Goal: Transaction & Acquisition: Purchase product/service

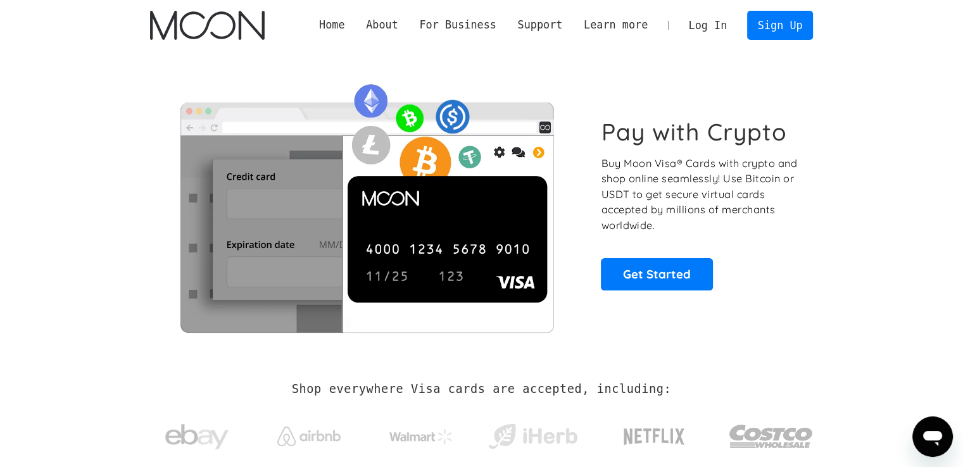
click at [727, 27] on link "Log In" at bounding box center [708, 25] width 60 height 28
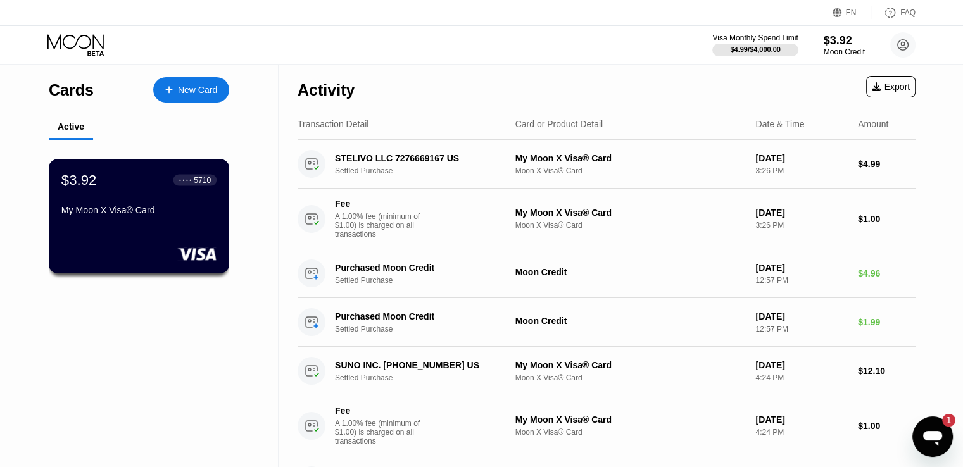
click at [120, 244] on div "$3.92 ● ● ● ● 5710 My Moon X Visa® Card" at bounding box center [139, 216] width 181 height 115
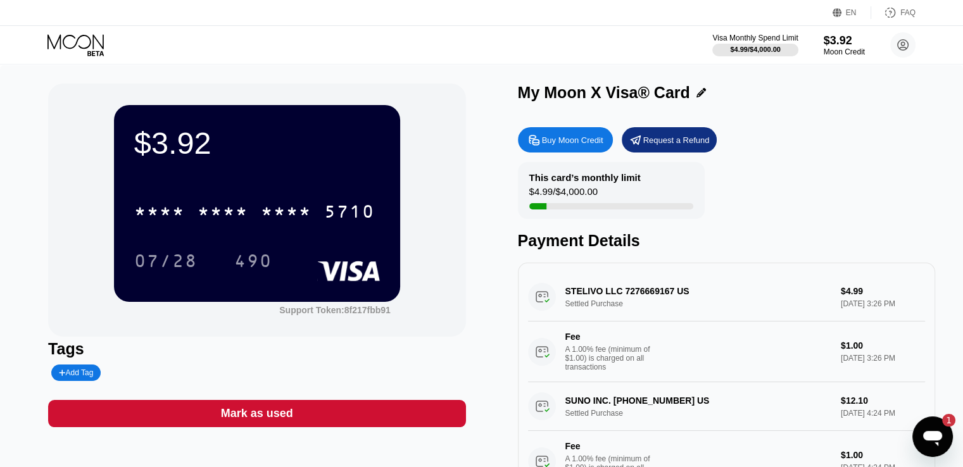
click at [570, 143] on div "Buy Moon Credit" at bounding box center [572, 140] width 61 height 11
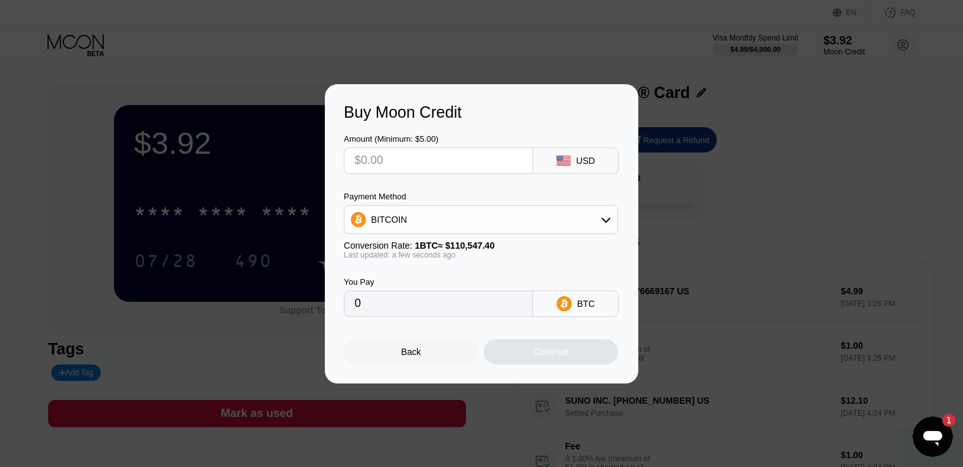
click at [437, 168] on input "text" at bounding box center [439, 160] width 168 height 25
type input "$5"
type input "0.00004523"
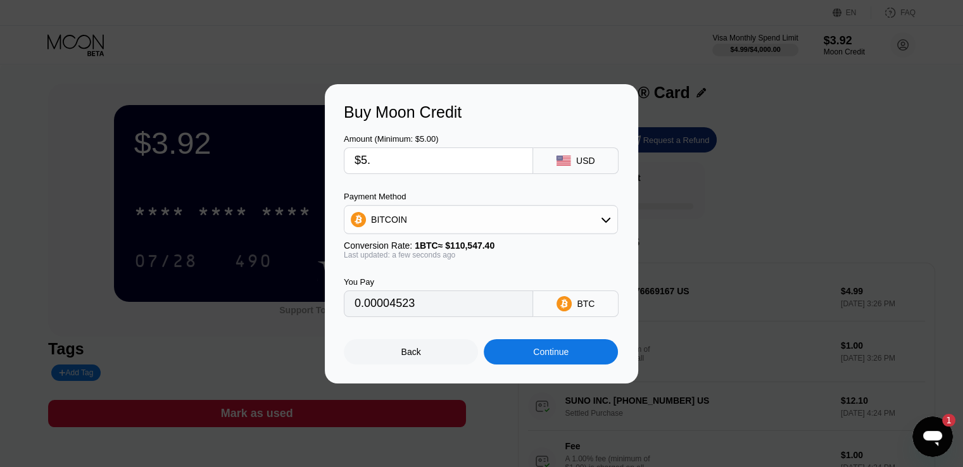
type input "$5.5"
type input "0.00004976"
type input "$5.50"
drag, startPoint x: 462, startPoint y: 221, endPoint x: 469, endPoint y: 226, distance: 8.6
click at [463, 221] on div "BITCOIN" at bounding box center [481, 219] width 273 height 25
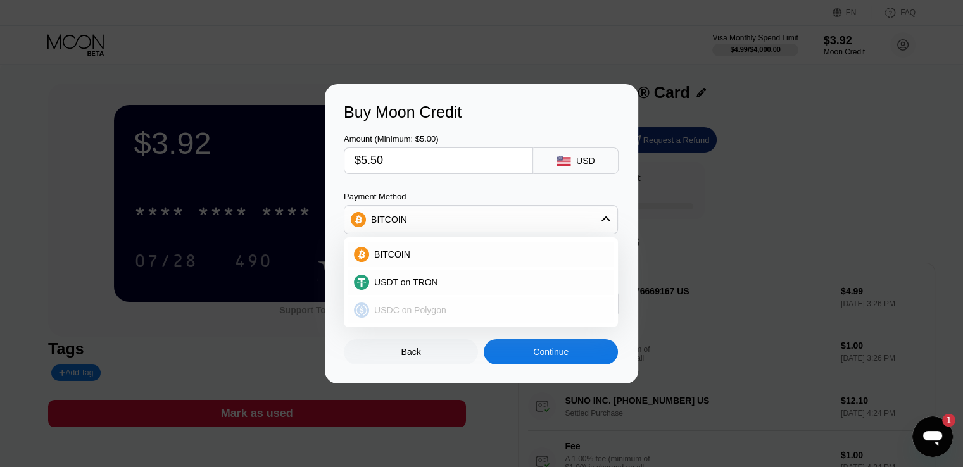
click at [461, 312] on div "USDC on Polygon" at bounding box center [488, 310] width 239 height 10
type input "5.50000000"
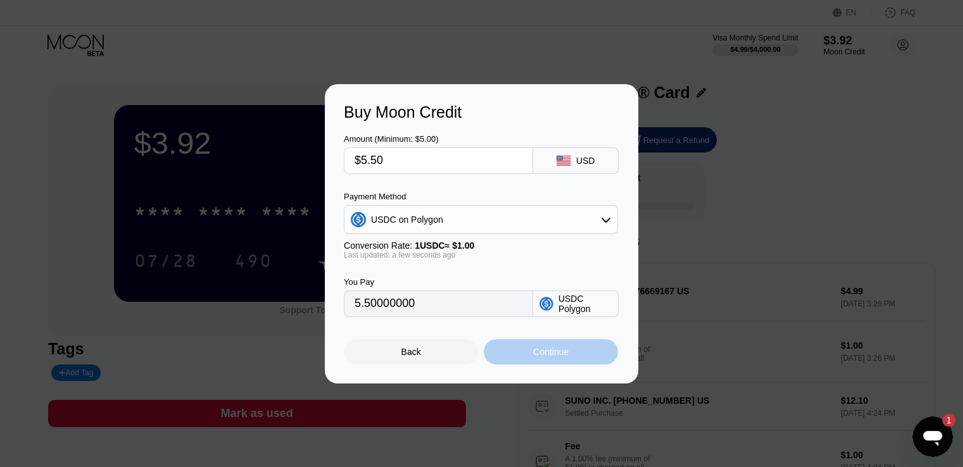
click at [533, 351] on div "Continue" at bounding box center [550, 352] width 35 height 10
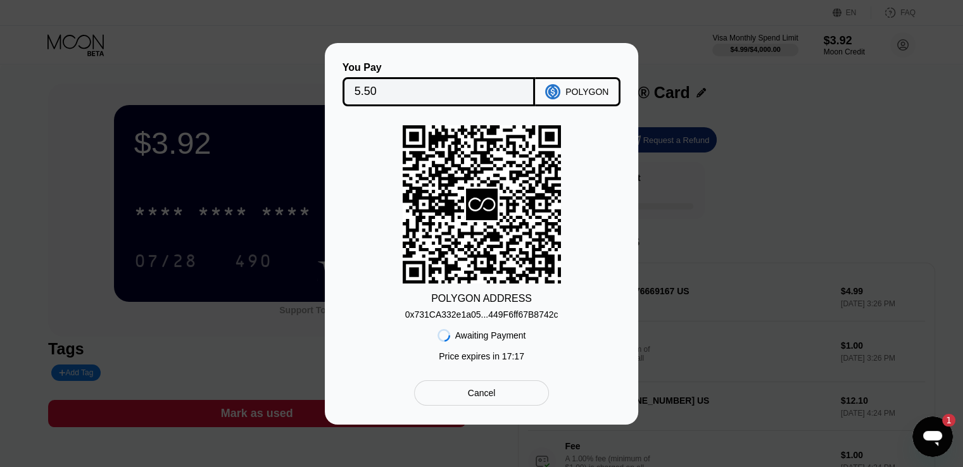
drag, startPoint x: 466, startPoint y: 396, endPoint x: 473, endPoint y: 391, distance: 9.0
click at [467, 396] on div "Cancel" at bounding box center [481, 393] width 135 height 25
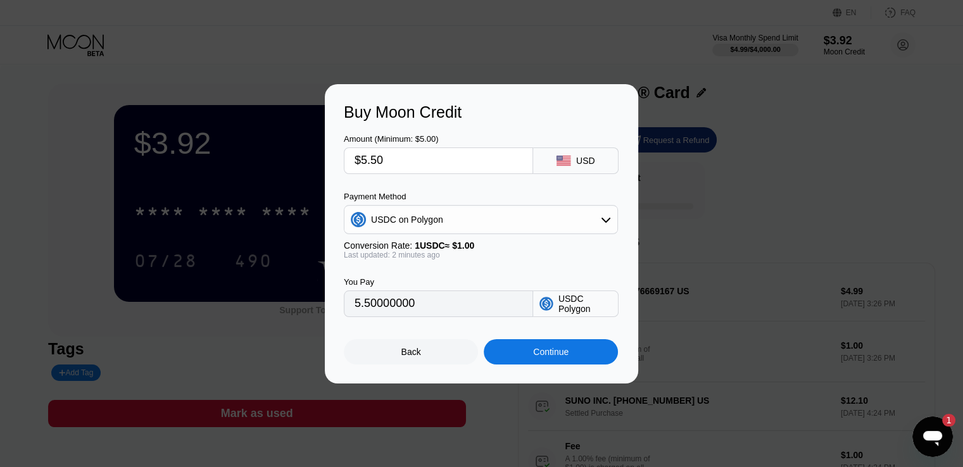
click at [455, 230] on div "USDC on Polygon" at bounding box center [481, 219] width 273 height 25
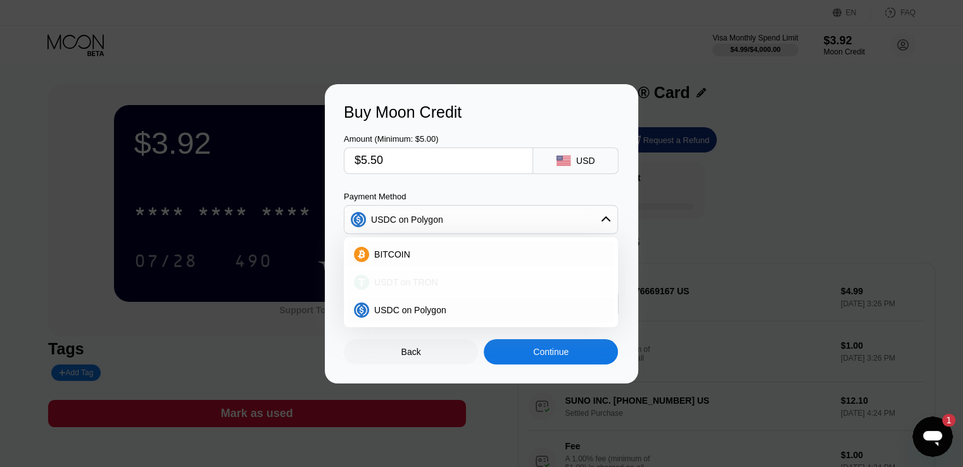
click at [455, 275] on div "USDT on TRON" at bounding box center [481, 282] width 267 height 25
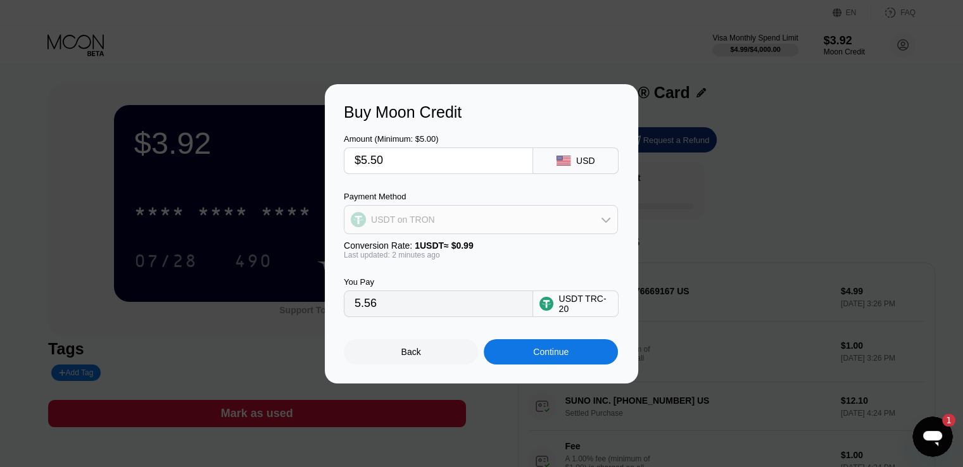
click at [536, 215] on div "USDT on TRON" at bounding box center [481, 219] width 273 height 25
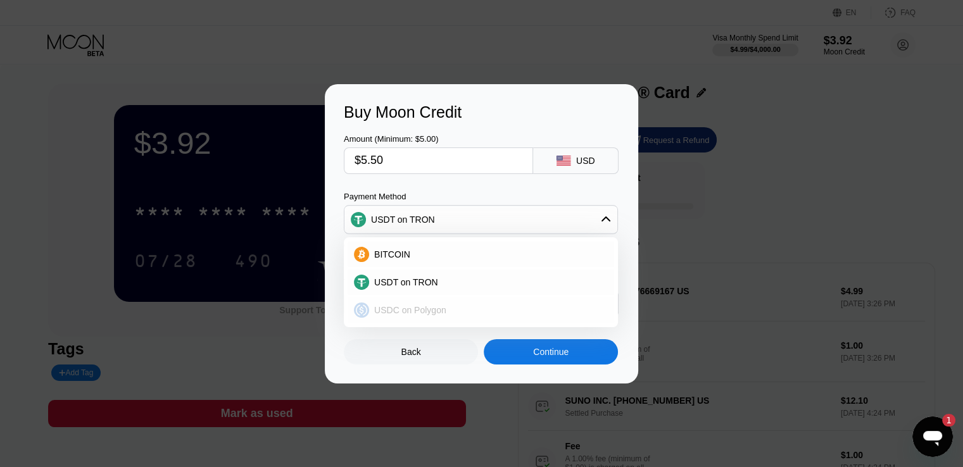
click at [454, 308] on div "USDC on Polygon" at bounding box center [488, 310] width 239 height 10
type input "5.50000000"
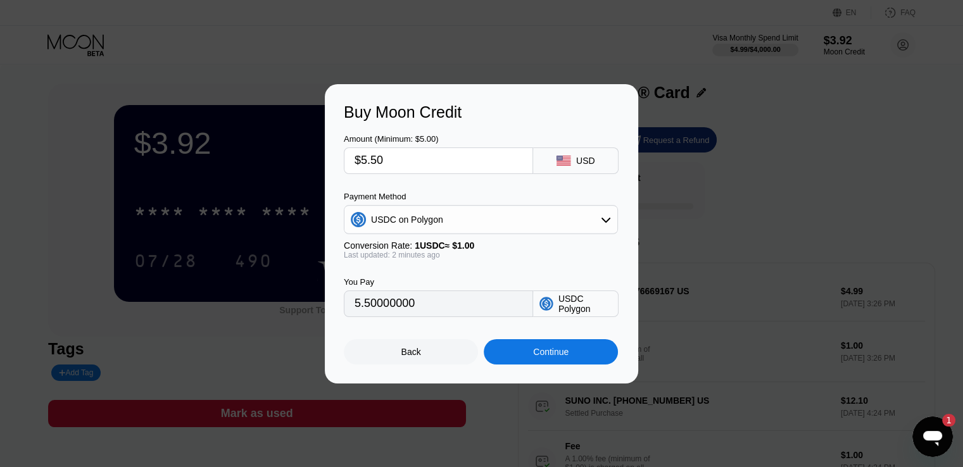
click at [560, 363] on div "Continue" at bounding box center [551, 351] width 134 height 25
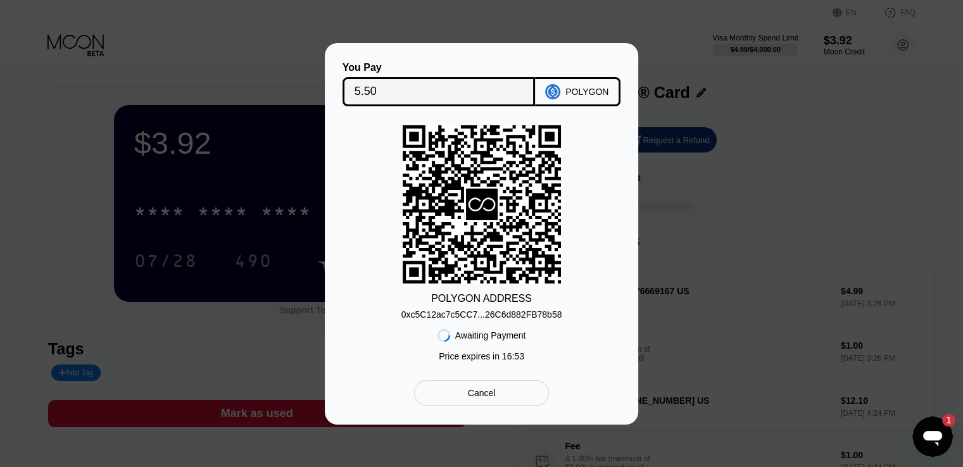
drag, startPoint x: 682, startPoint y: 259, endPoint x: 823, endPoint y: 101, distance: 212.6
click at [823, 101] on div "You Pay 5.50 POLYGON POLYGON ADDRESS 0xc5C12ac7c5CC7...26C6d882FB78b58 Awaiting…" at bounding box center [481, 234] width 963 height 382
drag, startPoint x: 517, startPoint y: 393, endPoint x: 537, endPoint y: 403, distance: 22.7
click at [517, 394] on div "Cancel" at bounding box center [481, 393] width 135 height 25
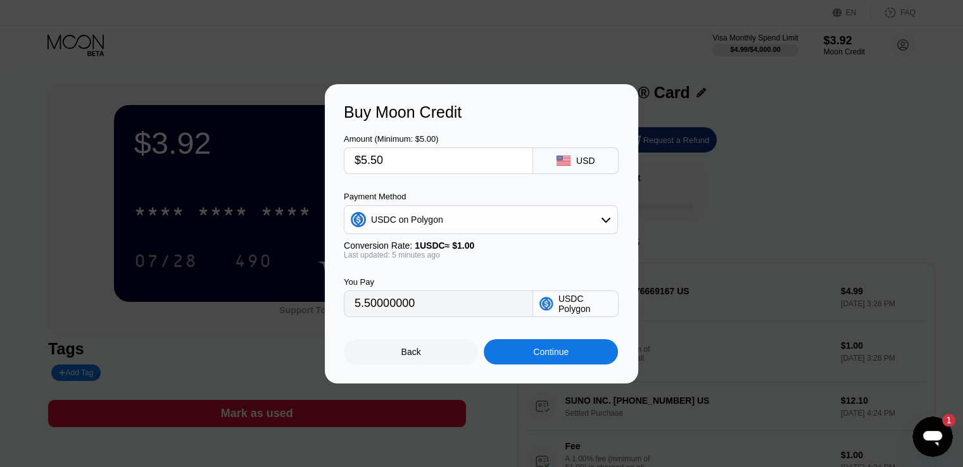
click at [941, 430] on icon "Open messaging window, 1 unread message" at bounding box center [933, 437] width 23 height 23
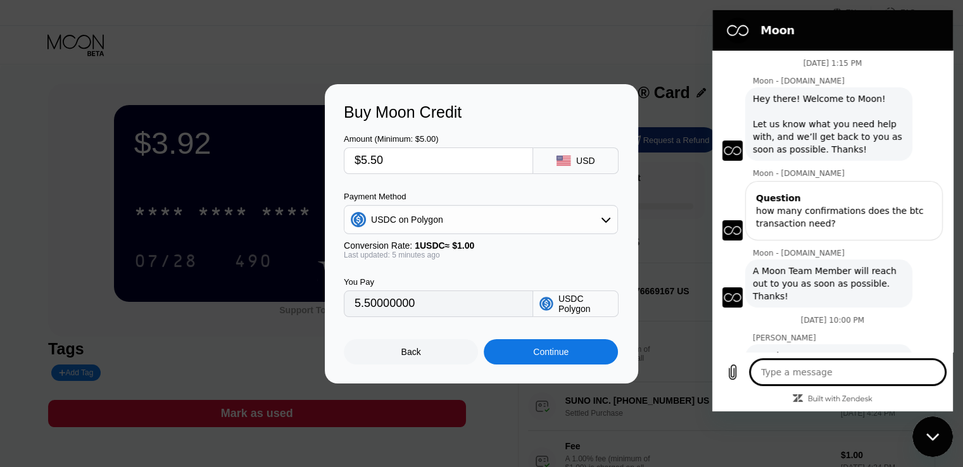
scroll to position [725, 0]
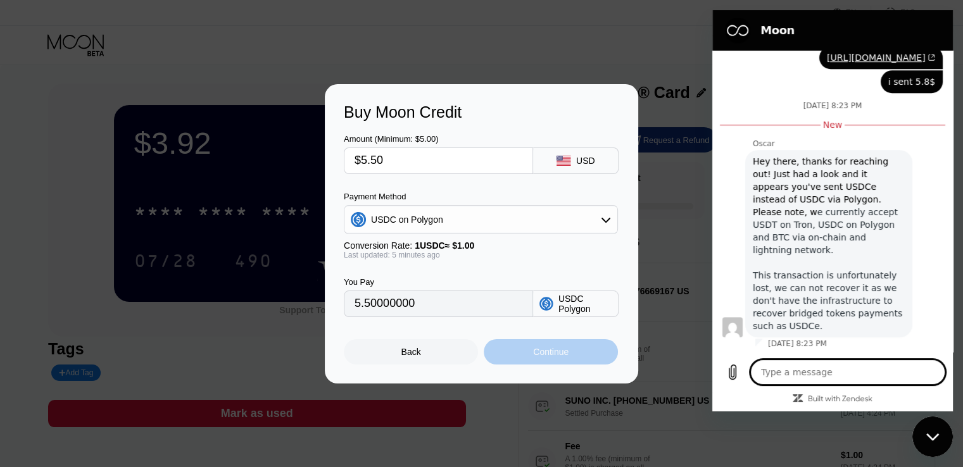
click at [557, 353] on div "Continue" at bounding box center [550, 352] width 35 height 10
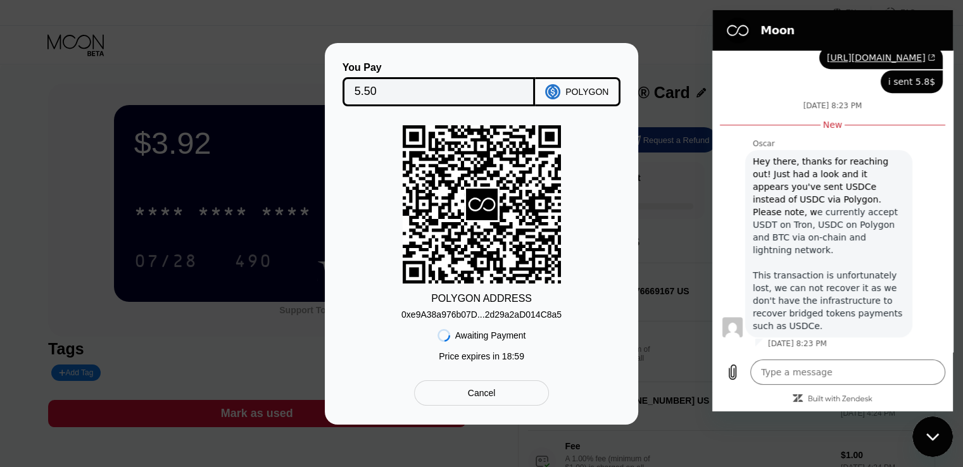
click at [524, 318] on div "0xe9A38a976b07D...2d29a2aD014C8a5" at bounding box center [482, 315] width 160 height 10
click at [524, 312] on div "0xe9A38a976b07D...2d29a2aD014C8a5" at bounding box center [482, 315] width 160 height 10
drag, startPoint x: 524, startPoint y: 315, endPoint x: 535, endPoint y: 315, distance: 10.8
click at [526, 316] on div "0xe9A38a976b07D...2d29a2aD014C8a5" at bounding box center [482, 315] width 160 height 10
drag, startPoint x: 597, startPoint y: 312, endPoint x: 431, endPoint y: 310, distance: 166.0
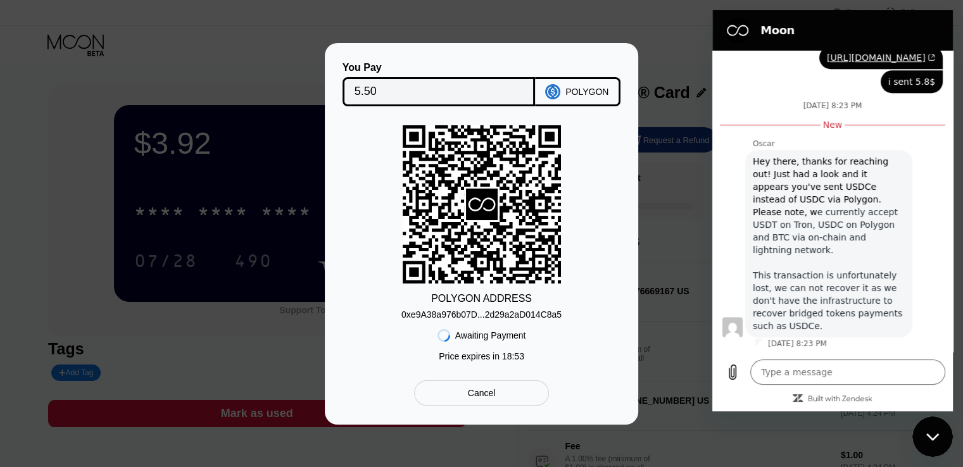
click at [432, 310] on div "POLYGON ADDRESS 0xe9A38a976b07D...2d29a2aD014C8a5 Awaiting Payment Price expire…" at bounding box center [482, 246] width 276 height 243
click at [741, 26] on figure at bounding box center [737, 30] width 25 height 25
click at [928, 440] on icon "Close messaging window" at bounding box center [933, 437] width 13 height 8
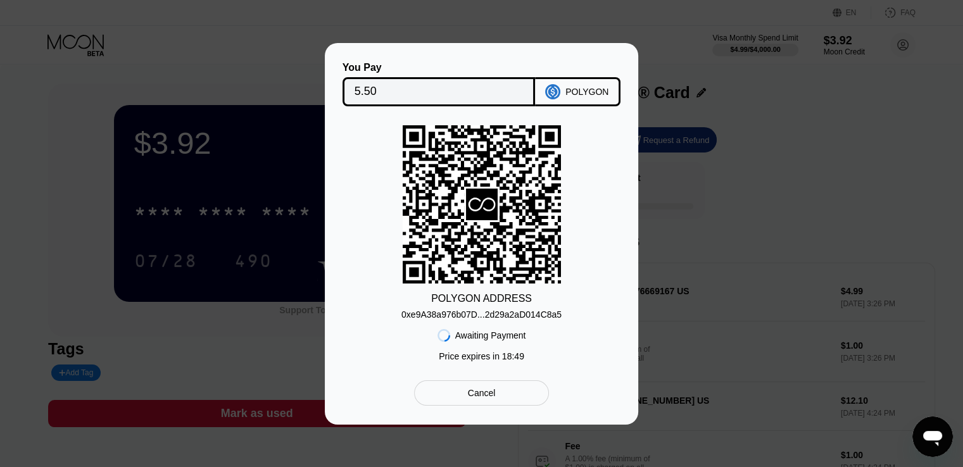
click at [469, 315] on div "0xe9A38a976b07D...2d29a2aD014C8a5" at bounding box center [482, 315] width 160 height 10
type textarea "x"
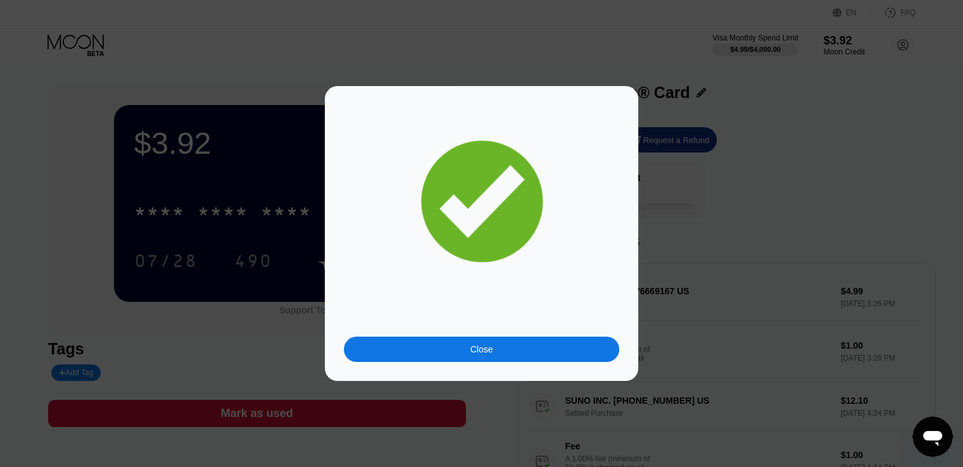
click at [559, 342] on div "Close" at bounding box center [482, 349] width 276 height 25
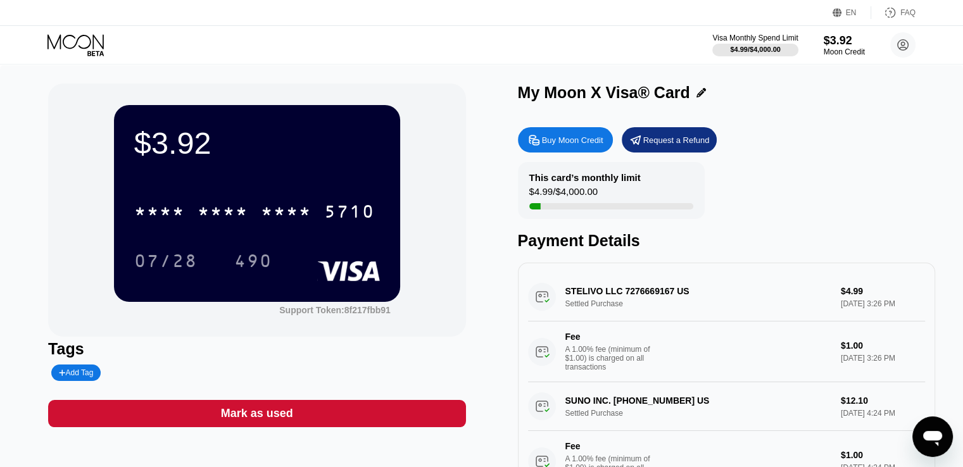
click at [927, 438] on icon "Open messaging window" at bounding box center [932, 438] width 19 height 15
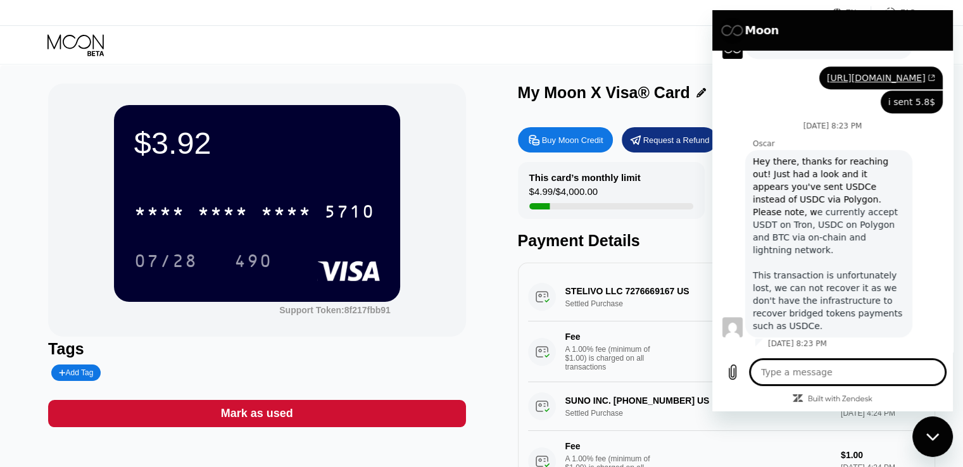
scroll to position [704, 0]
click at [858, 378] on textarea at bounding box center [848, 372] width 195 height 25
type textarea "[URL][DOMAIN_NAME]"
type textarea "x"
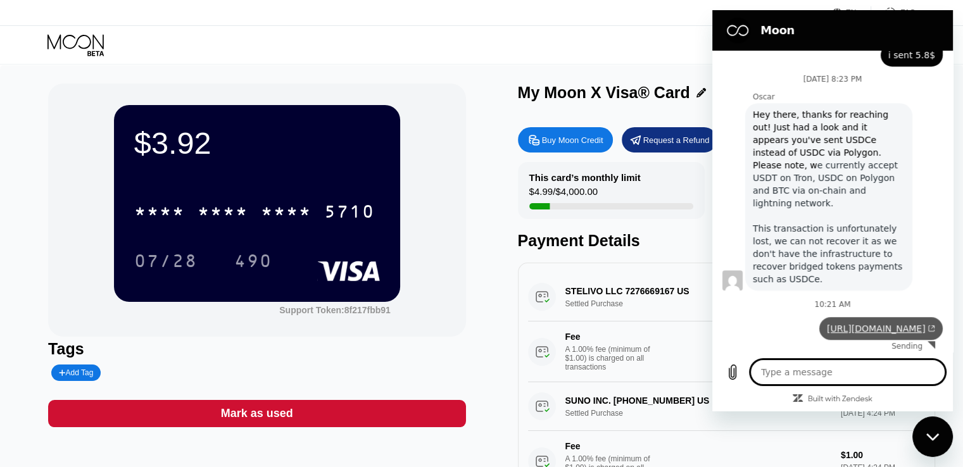
type textarea "x"
type textarea "I"
type textarea "x"
type textarea "I"
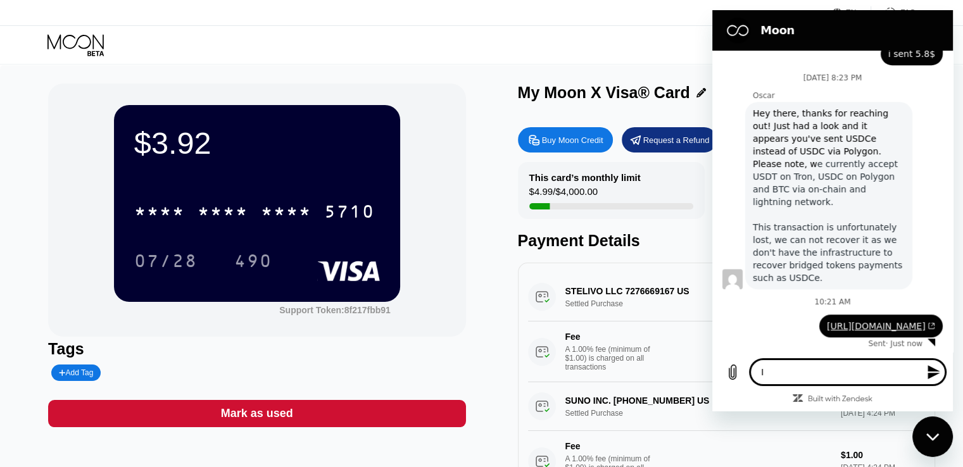
type textarea "x"
type textarea "I d"
type textarea "x"
type textarea "I di"
type textarea "x"
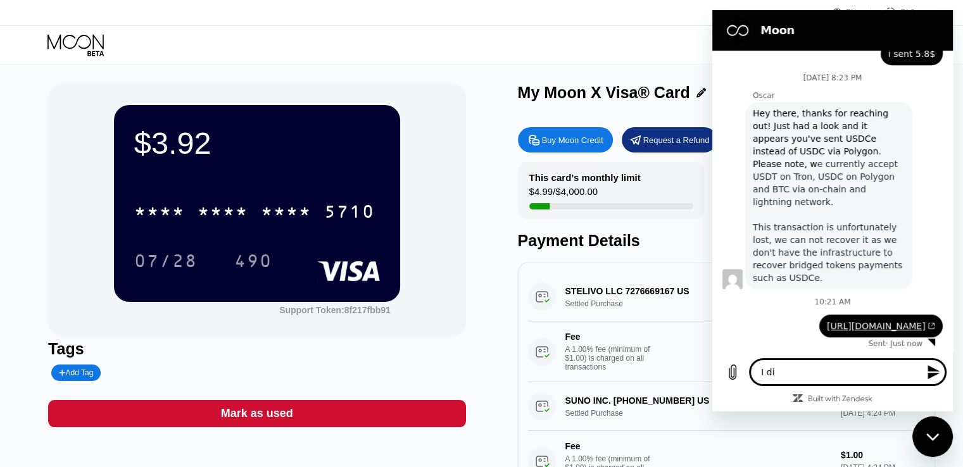
type textarea "I did"
type textarea "x"
type textarea "I did"
type textarea "x"
type textarea "I did i"
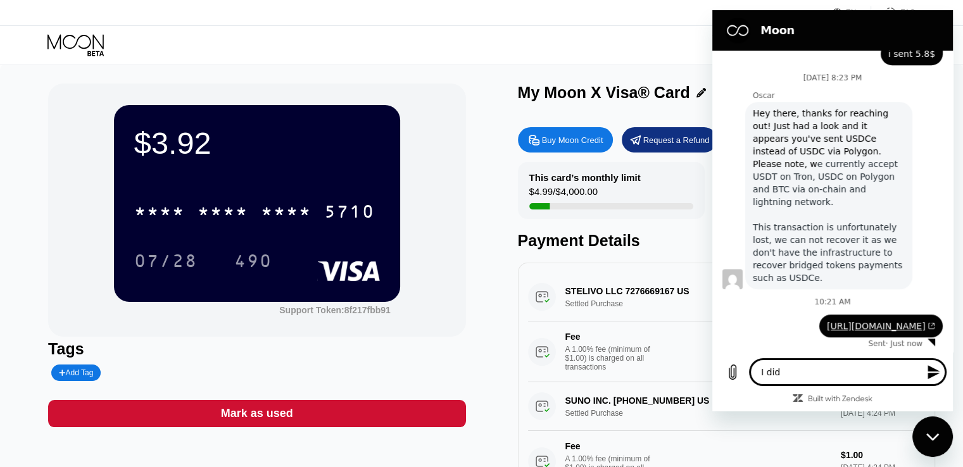
type textarea "x"
type textarea "I did it"
type textarea "x"
type textarea "I did it"
type textarea "x"
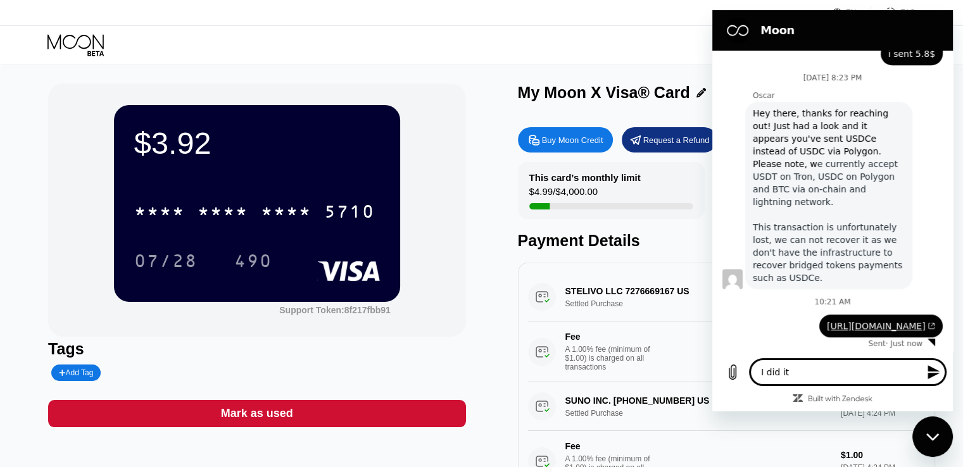
type textarea "I did it a"
type textarea "x"
type textarea "I did it ag"
type textarea "x"
type textarea "I did it aga"
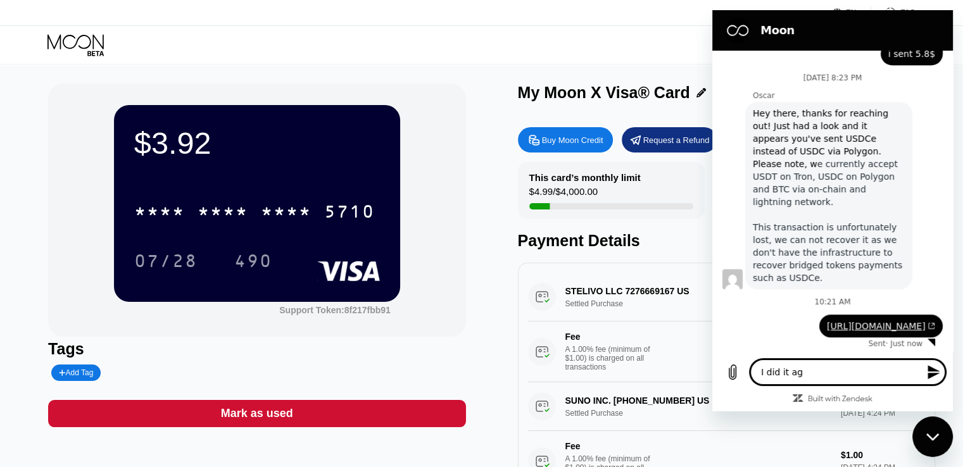
type textarea "x"
type textarea "I did it agai"
type textarea "x"
type textarea "I did it again"
type textarea "x"
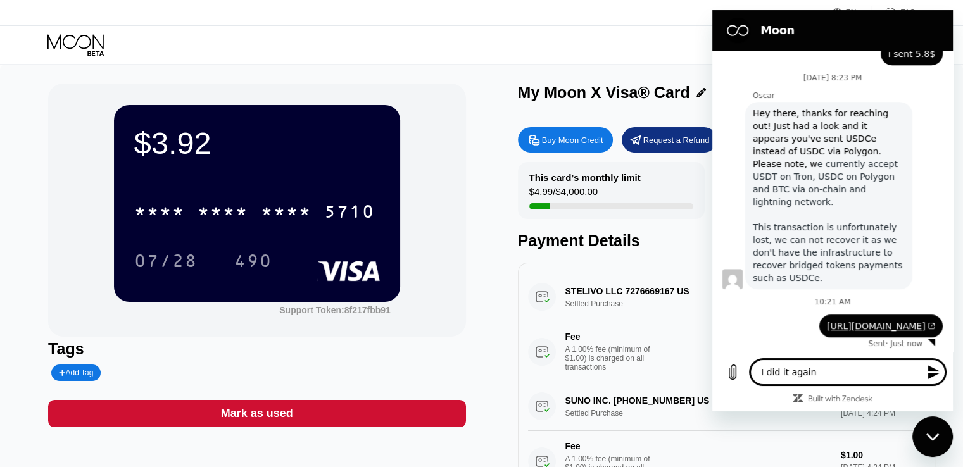
type textarea "I did it again,"
type textarea "x"
type textarea "I did it again,"
type textarea "x"
type textarea "I did it again, a"
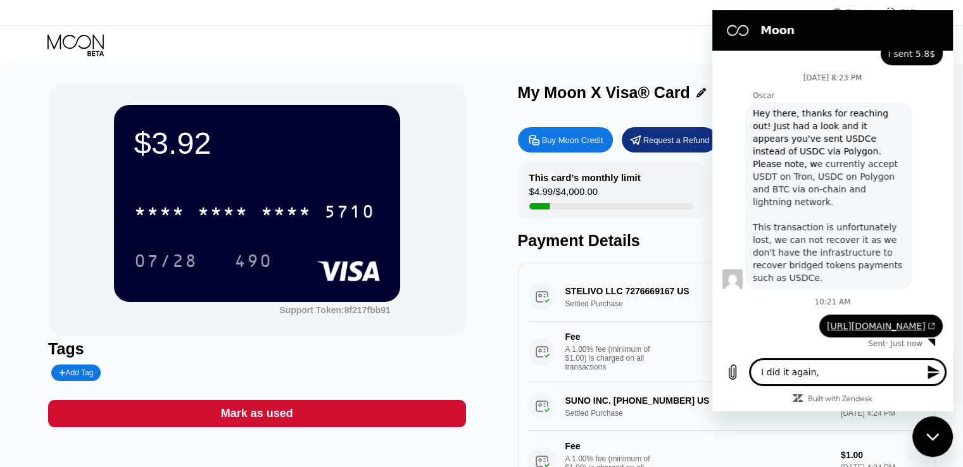
type textarea "x"
type textarea "I did it again, a"
type textarea "x"
type textarea "I did it again, a v"
type textarea "x"
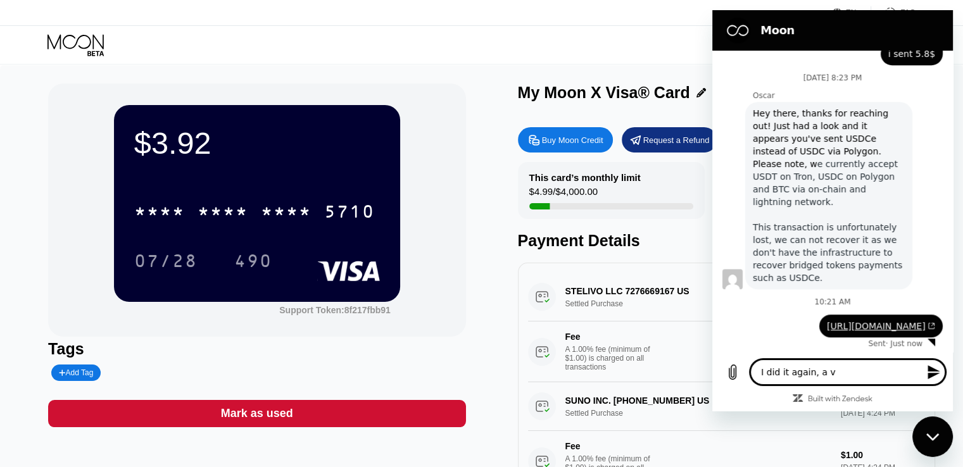
type textarea "I did it again, a ve"
type textarea "x"
type textarea "I did it again, a ver"
type textarea "x"
type textarea "I did it again, a veri"
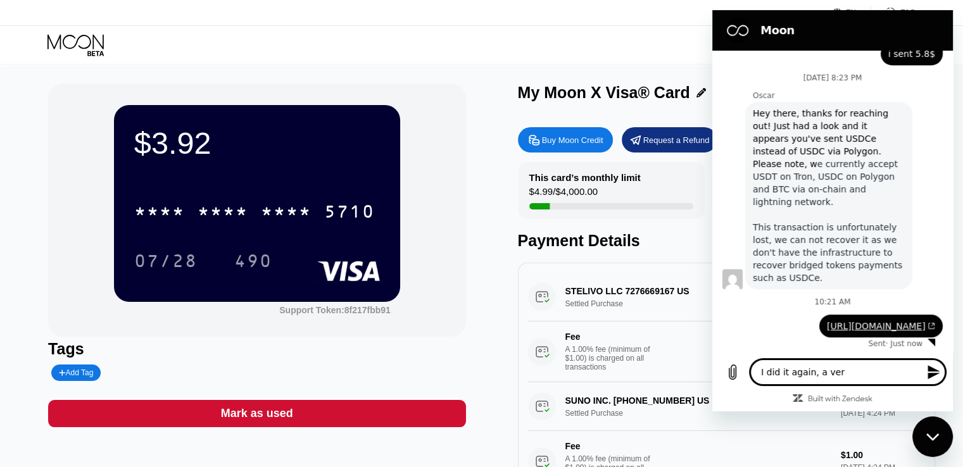
type textarea "x"
type textarea "I did it again, a verif"
type textarea "x"
type textarea "I did it again, a verifi"
type textarea "x"
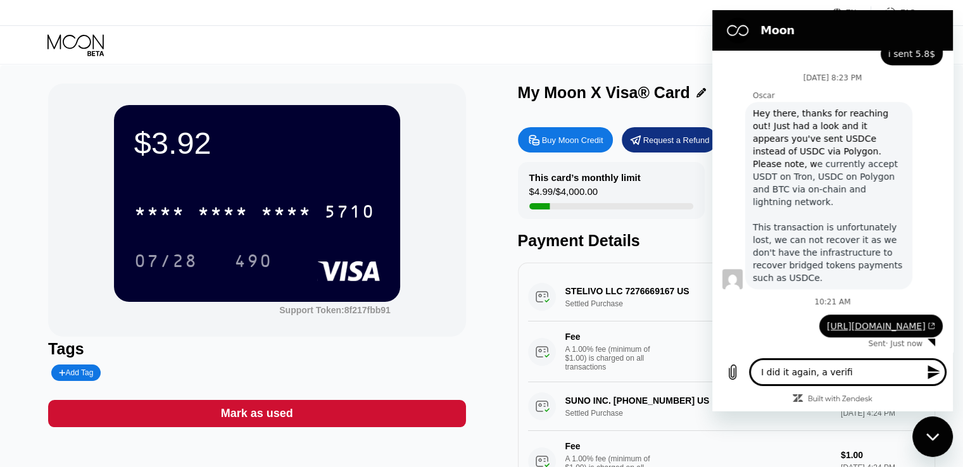
type textarea "I did it again, a verif"
type textarea "x"
type textarea "I did it again, a verifi"
type textarea "x"
type textarea "I did it again, a verific"
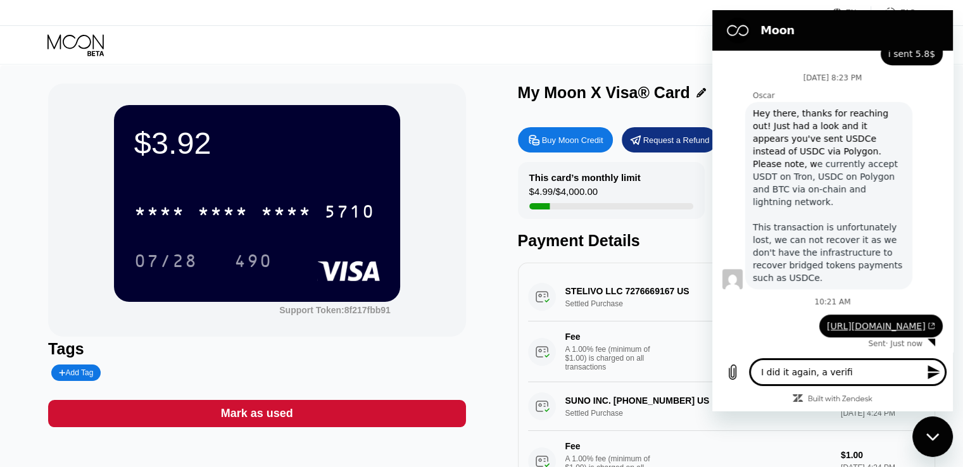
type textarea "x"
type textarea "I did it again, a verifica"
type textarea "x"
type textarea "I did it again, a verificat"
type textarea "x"
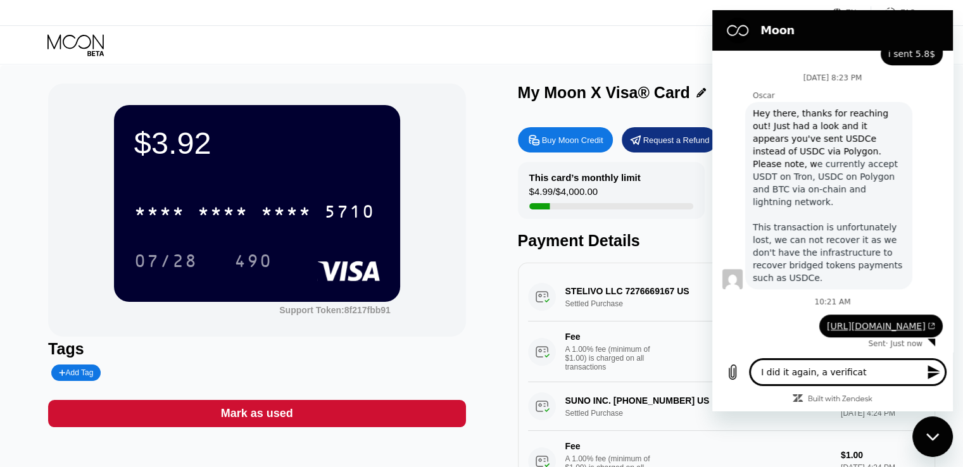
type textarea "I did it again, a verificati"
type textarea "x"
type textarea "I did it again, a verificatio"
type textarea "x"
type textarea "I did it again, a verification"
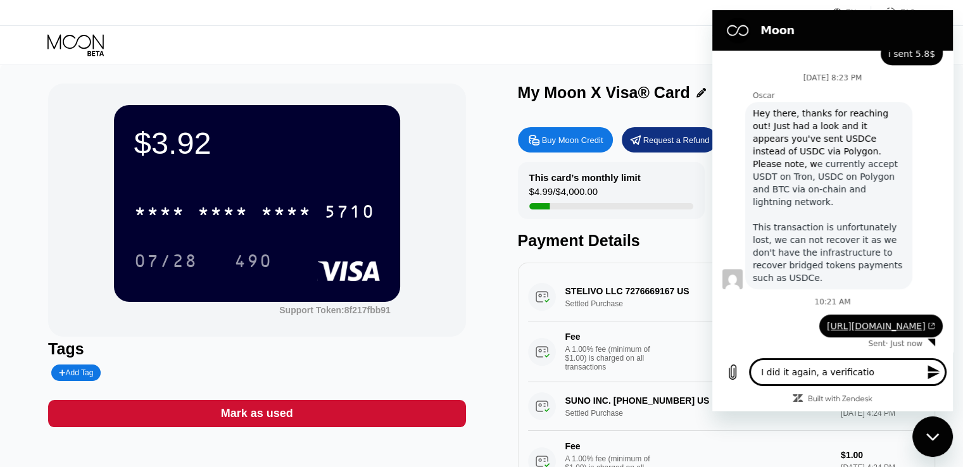
type textarea "x"
type textarea "I did it again, a verification"
type textarea "x"
type textarea "I did it again, a verification s"
type textarea "x"
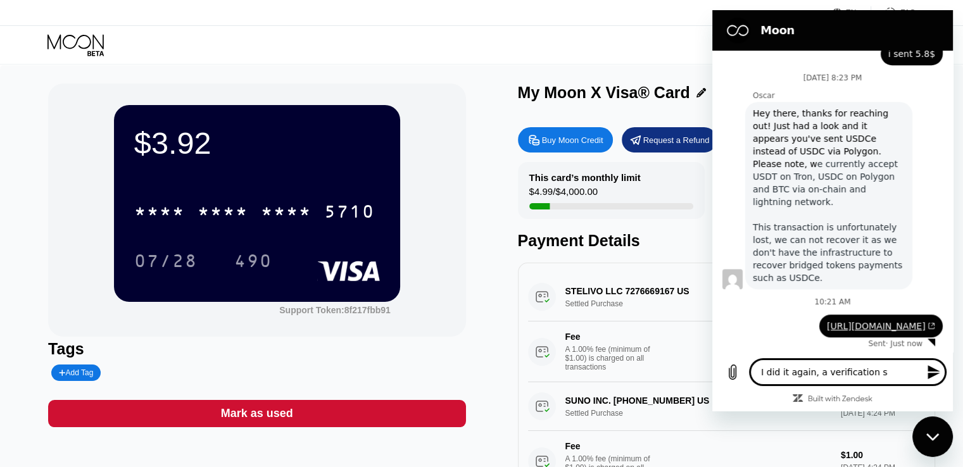
type textarea "I did it again, a verification"
type textarea "x"
type textarea "I did it again, a verification m"
type textarea "x"
type textarea "I did it again, a verification me"
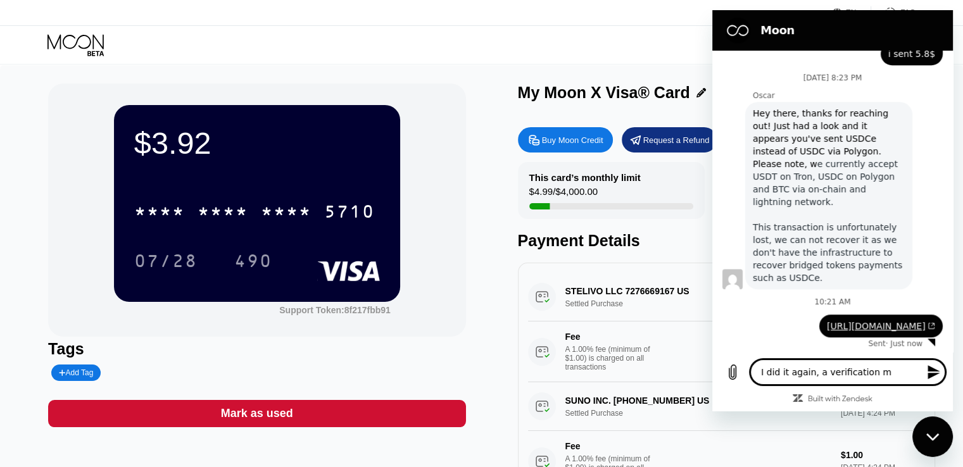
type textarea "x"
type textarea "I did it again, a verification mes"
type textarea "x"
type textarea "I did it again, a verification mesa"
type textarea "x"
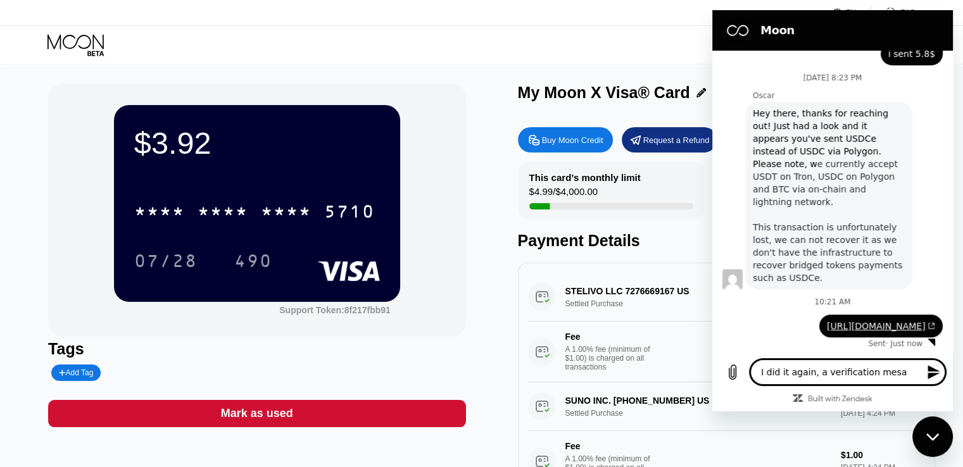
type textarea "I did it again, a verification mes"
type textarea "x"
type textarea "I did it again, a verification mess"
type textarea "x"
type textarea "I did it again, a verification messa"
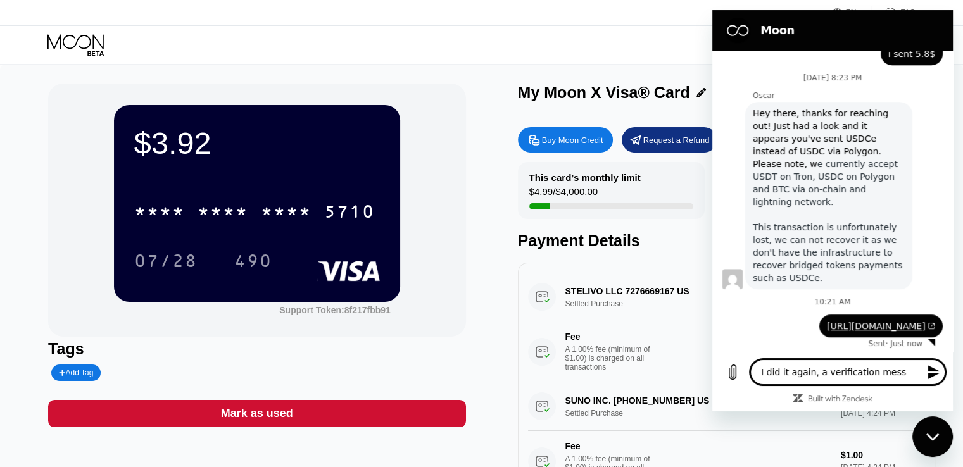
type textarea "x"
type textarea "I did it again, a verification messag"
type textarea "x"
type textarea "I did it again, a verification message"
type textarea "x"
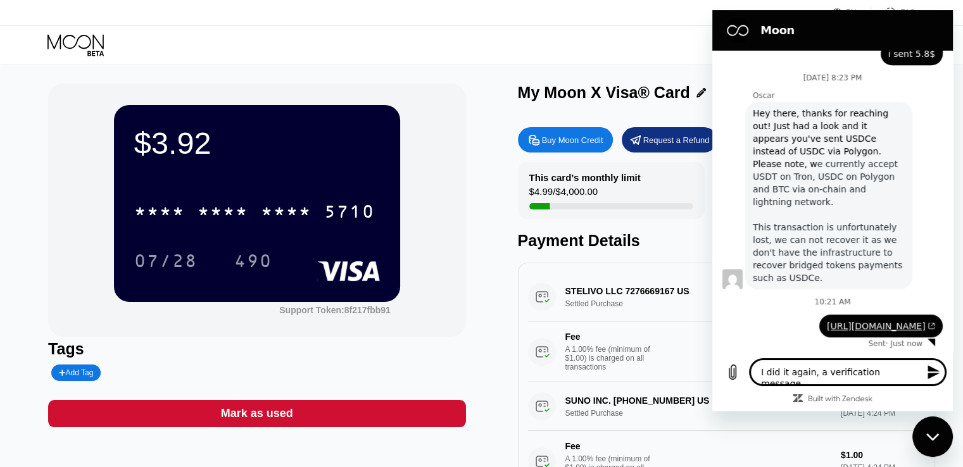
type textarea "I did it again, a verification message"
type textarea "x"
type textarea "I did it again, a verification message s"
type textarea "x"
type textarea "I did it again, a verification message sh"
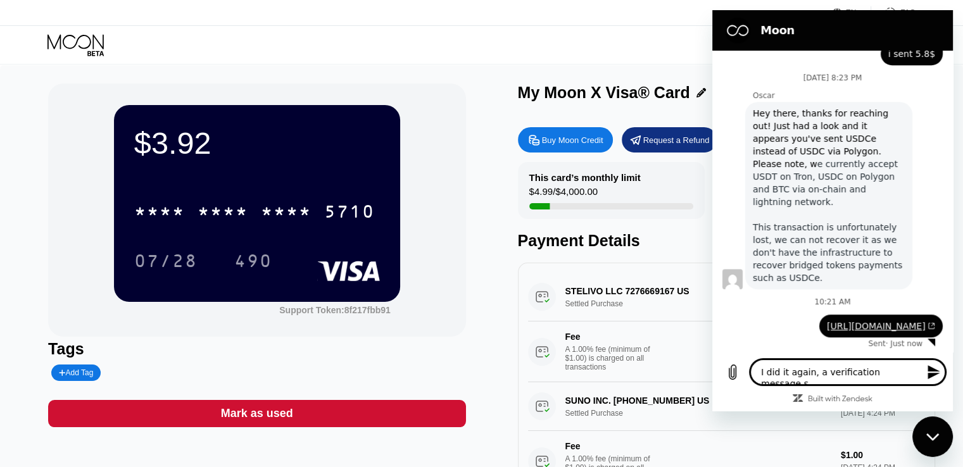
type textarea "x"
type textarea "I did it again, a verification message sho"
type textarea "x"
click at [823, 373] on textarea "I did it again, a verification message sho" at bounding box center [848, 372] width 195 height 25
type textarea "I did it again, a gverification message sho"
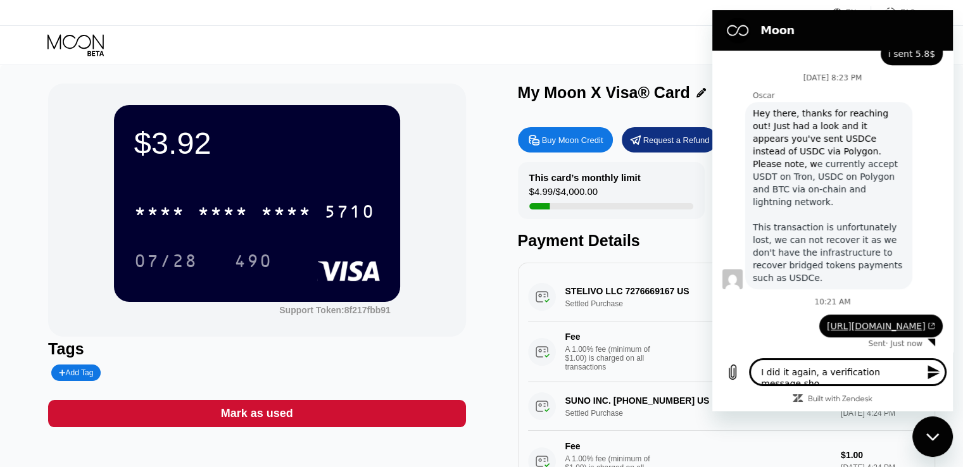
type textarea "x"
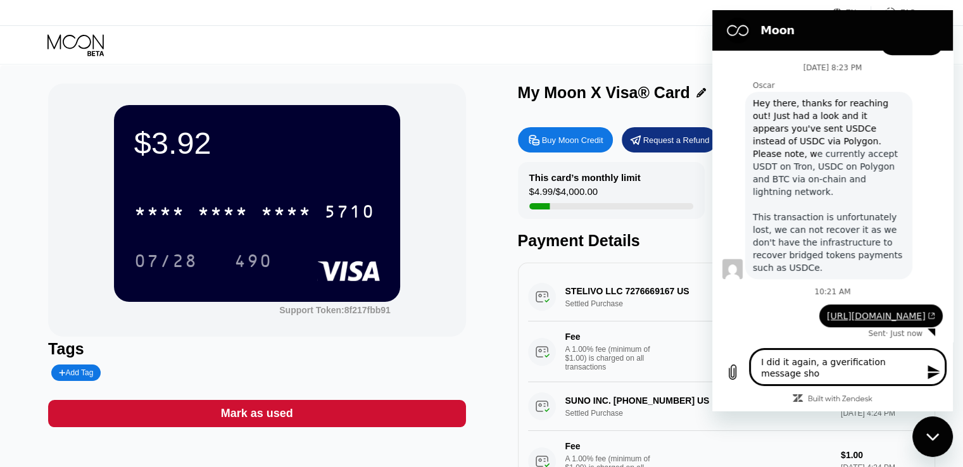
type textarea "I did it again, a grverification message sho"
type textarea "x"
type textarea "I did it again, a greverification message sho"
type textarea "x"
type textarea "I did it again, a greeverification message sho"
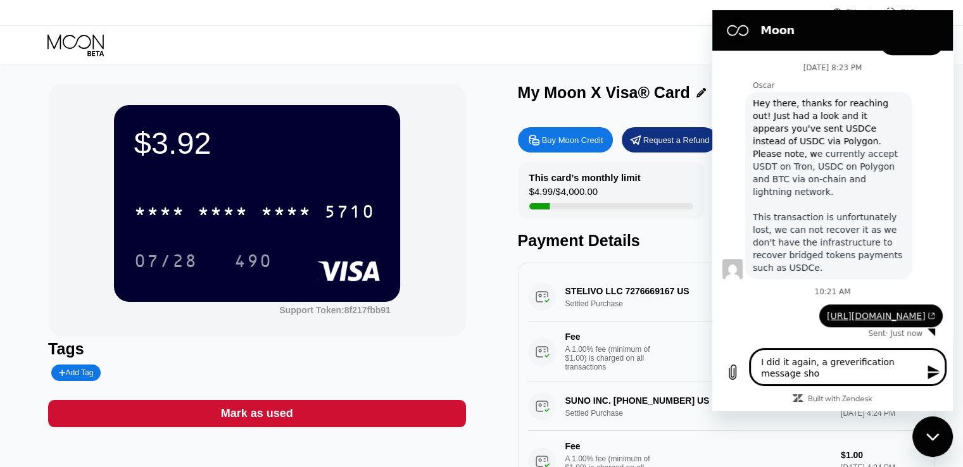
type textarea "x"
type textarea "I did it again, a greenverification message sho"
type textarea "x"
type textarea "I did it again, a green verification message sho"
type textarea "x"
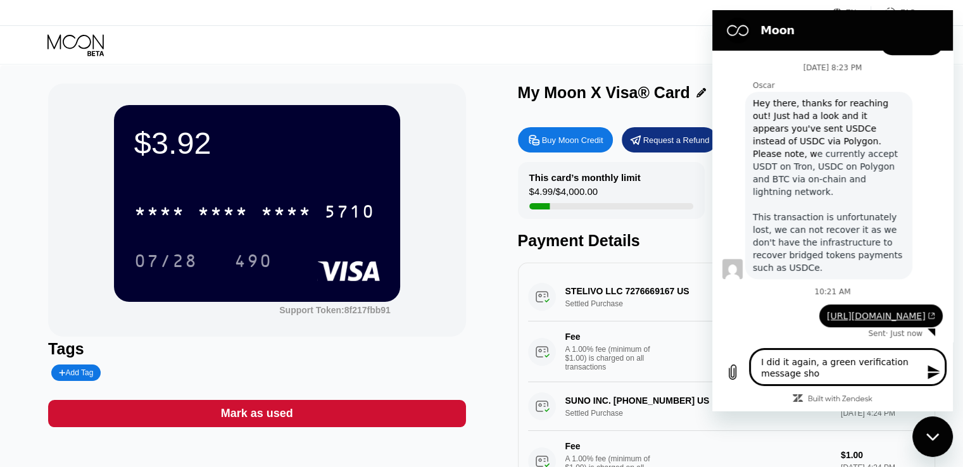
click at [850, 376] on textarea "I did it again, a green verification message sho" at bounding box center [848, 367] width 195 height 35
type textarea "I did it again, a green verification message show"
type textarea "x"
type textarea "I did it again, a green verification message showe"
type textarea "x"
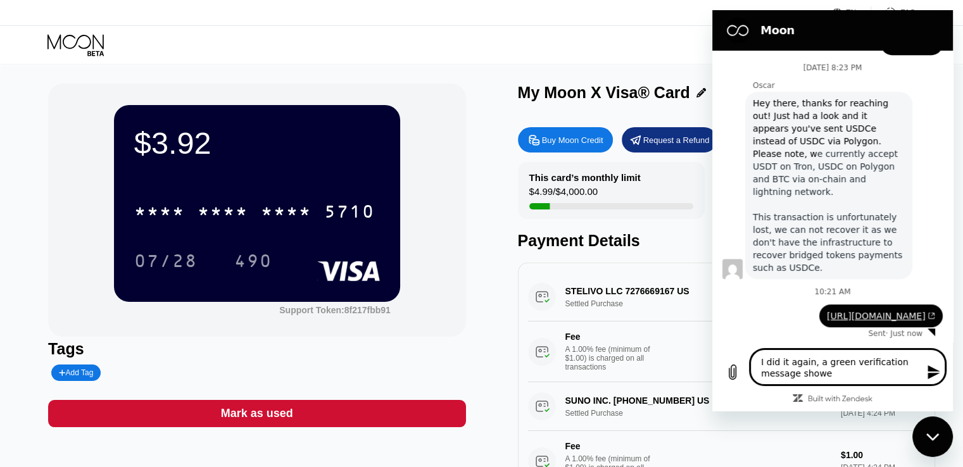
type textarea "I did it again, a green verification message showed"
type textarea "x"
type textarea "I did it again, a green verification message showed"
type textarea "x"
type textarea "I did it again, a green verification message showed a"
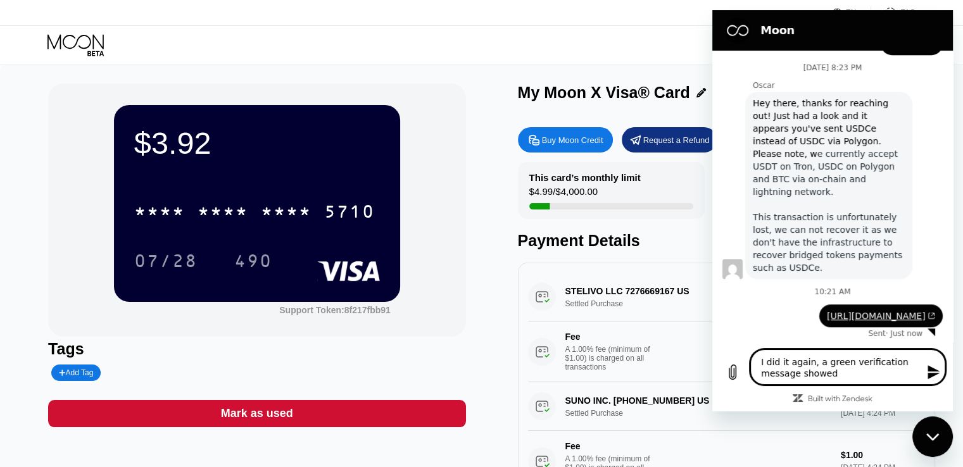
type textarea "x"
type textarea "I did it again, a green verification message showed af"
type textarea "x"
type textarea "I did it again, a green verification message showed aft"
type textarea "x"
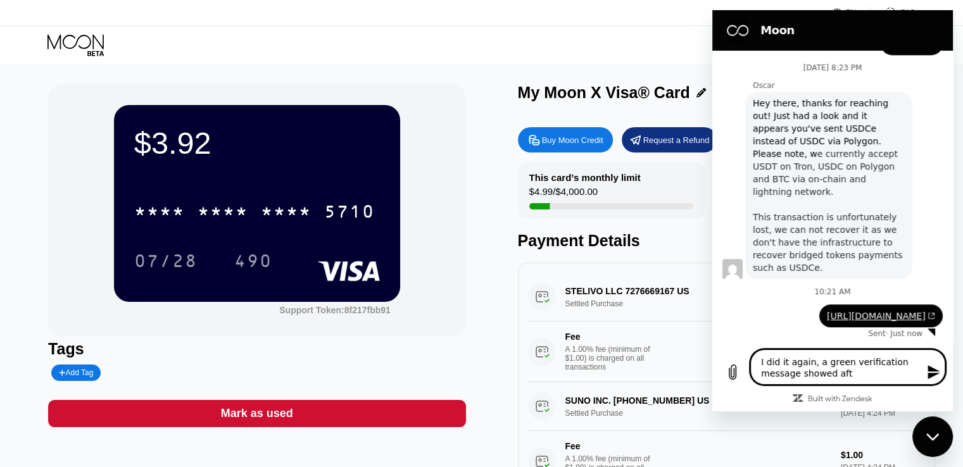
type textarea "I did it again, a green verification message showed afte"
type textarea "x"
type textarea "I did it again, a green verification message showed after"
type textarea "x"
type textarea "I did it again, a green verification message showed after"
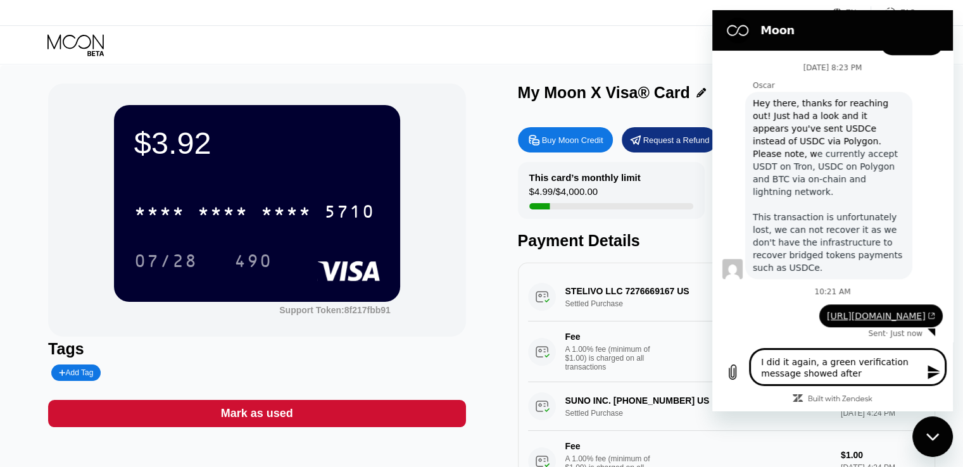
type textarea "x"
type textarea "I did it again, a green verification message showed after i"
type textarea "x"
type textarea "I did it again, a green verification message showed after i"
type textarea "x"
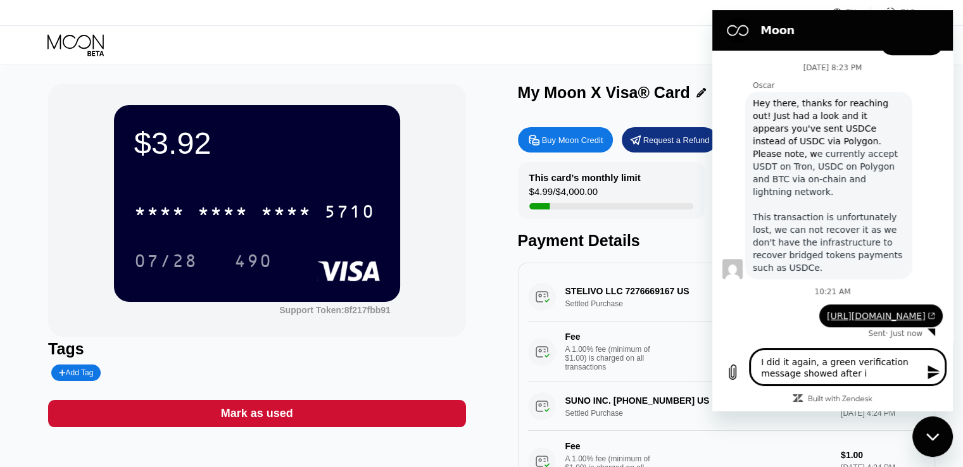
type textarea "I did it again, a green verification message showed after i d"
type textarea "x"
type textarea "I did it again, a green verification message showed after i di"
type textarea "x"
type textarea "I did it again, a green verification message showed after i did"
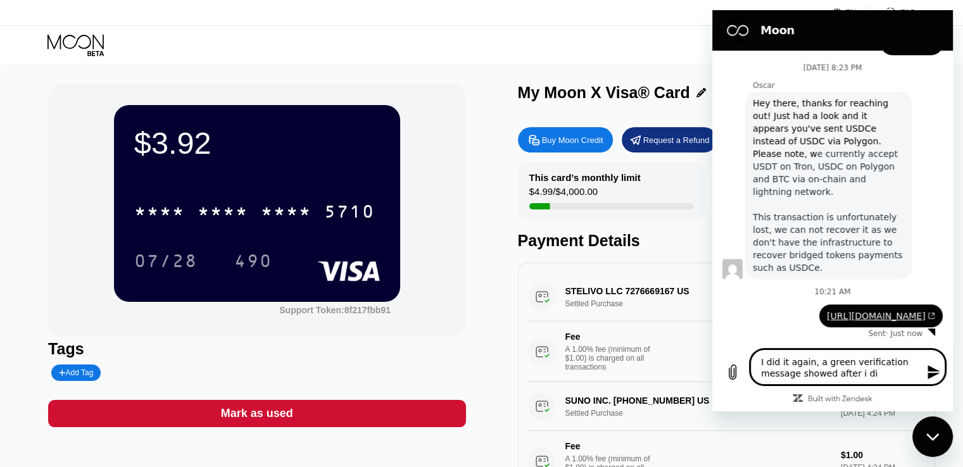
type textarea "x"
type textarea "I did it again, a green verification message showed after i didi"
type textarea "x"
type textarea "I did it again, a green verification message showed after i didi"
type textarea "x"
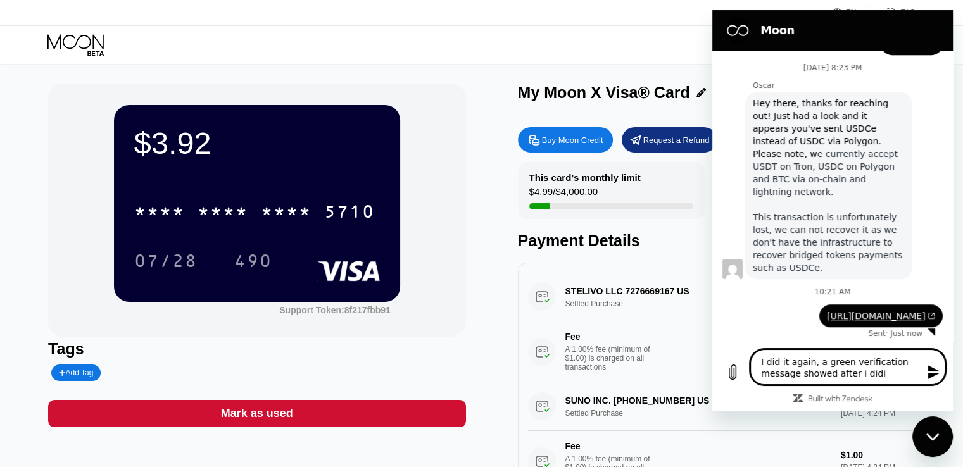
type textarea "I did it again, a green verification message showed after i didi"
type textarea "x"
type textarea "I did it again, a green verification message showed after i did"
type textarea "x"
type textarea "I did it again, a green verification message showed after i did"
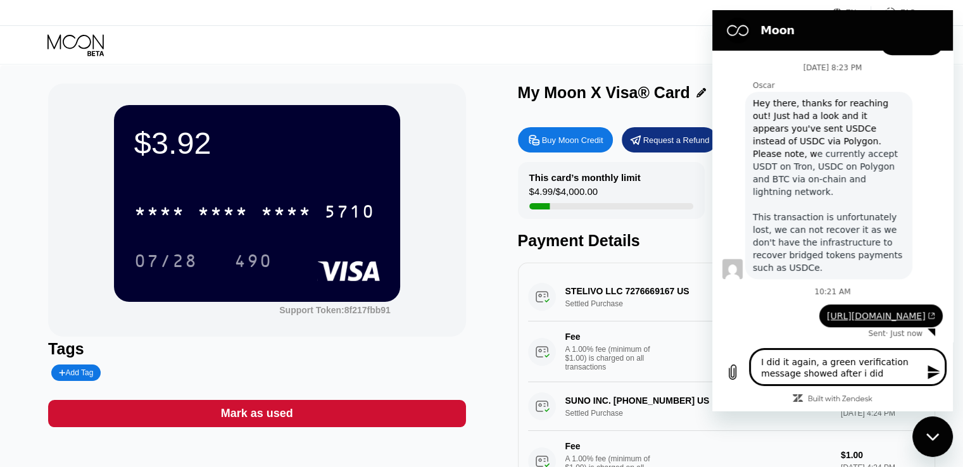
type textarea "x"
type textarea "I did it again, a green verification message showed after i did i"
type textarea "x"
type textarea "I did it again, a green verification message showed after i did it"
type textarea "x"
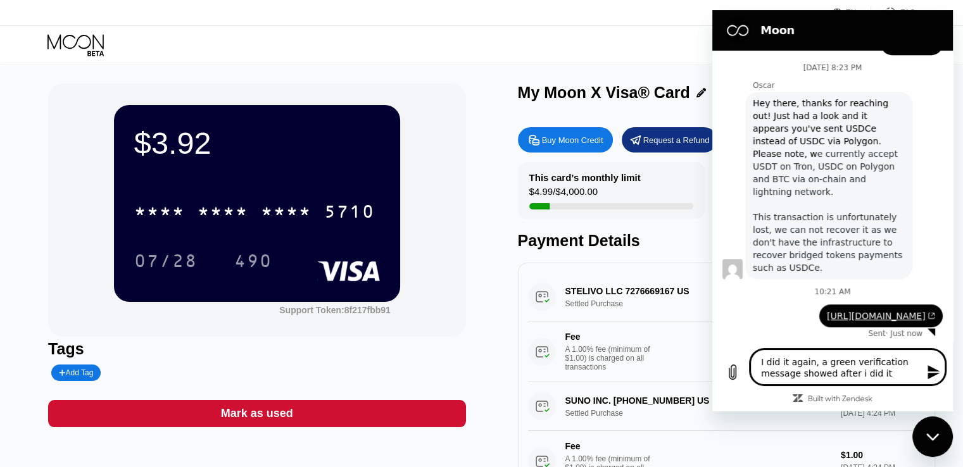
type textarea "I did it again, a green verification message showed after i did it,"
type textarea "x"
type textarea "I did it again, a green verification message showed after i did it,"
type textarea "x"
type textarea "I did it again, a green verification message showed after i did it, b"
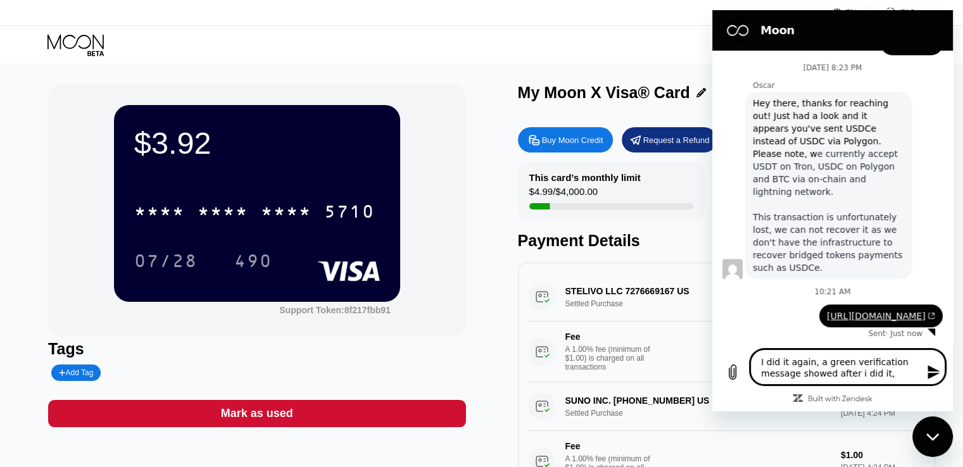
type textarea "x"
type textarea "I did it again, a green verification message showed after i did it, bu"
type textarea "x"
type textarea "I did it again, a green verification message showed after i did it, but"
type textarea "x"
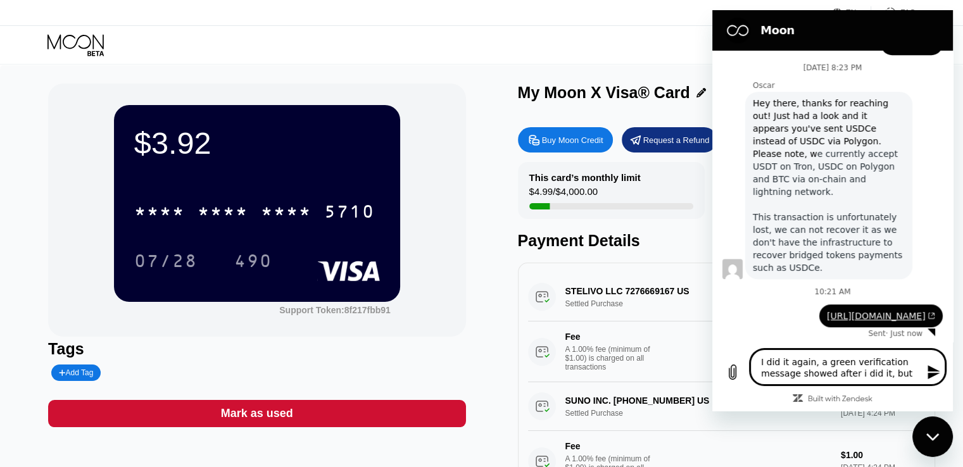
type textarea "I did it again, a green verification message showed after i did it, but"
type textarea "x"
type textarea "I did it again, a green verification message showed after i did it, but t"
type textarea "x"
type textarea "I did it again, a green verification message showed after i did it, but th"
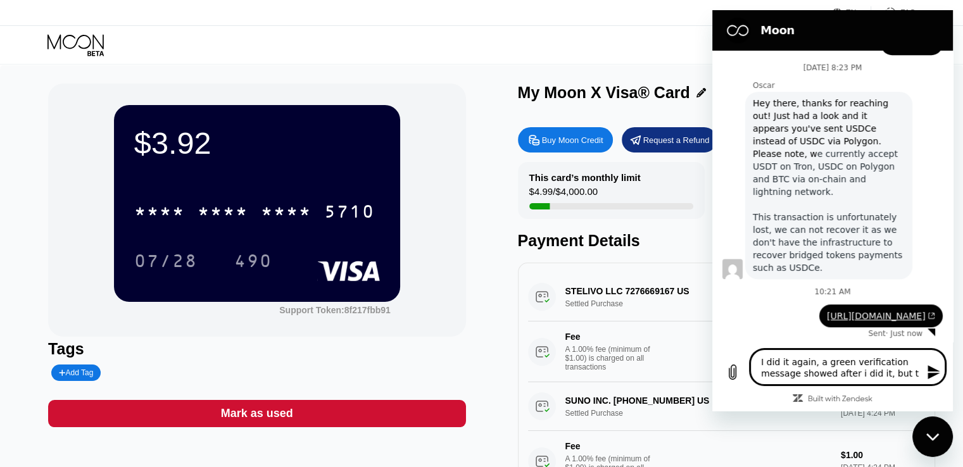
type textarea "x"
type textarea "I did it again, a green verification message showed after i did it, but the"
type textarea "x"
type textarea "I did it again, a green verification message showed after i did it, but the"
type textarea "x"
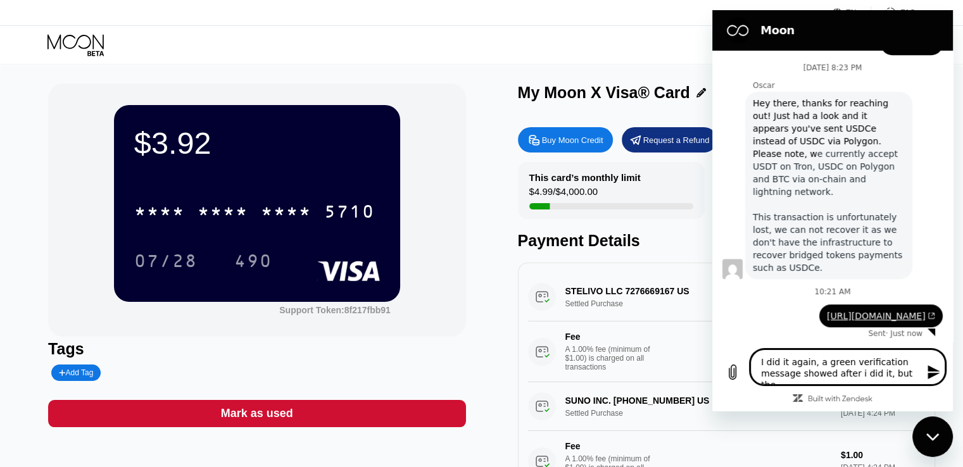
type textarea "I did it again, a green verification message showed after i did it, but the m"
type textarea "x"
type textarea "I did it again, a green verification message showed after i did it, but the mo"
type textarea "x"
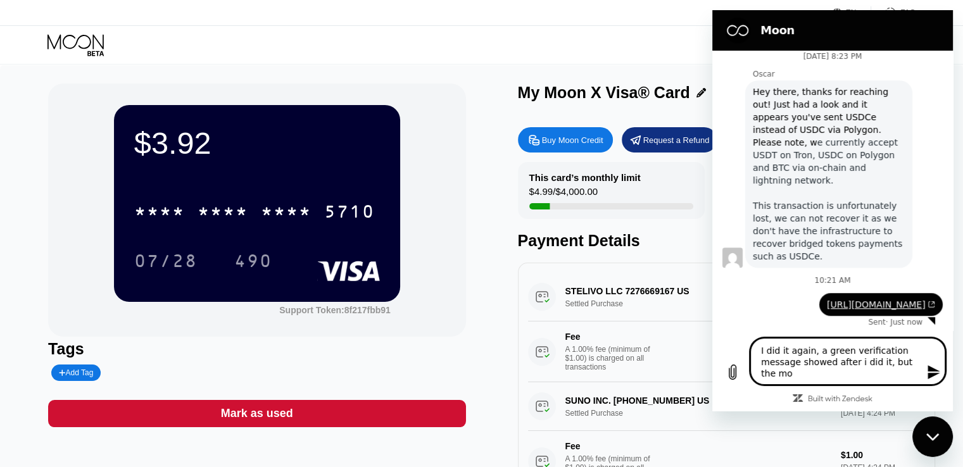
type textarea "I did it again, a green verification message showed after i did it, but the mon"
type textarea "x"
type textarea "I did it again, a green verification message showed after i did it, but the mone"
type textarea "x"
type textarea "I did it again, a green verification message showed after i did it, but the mon…"
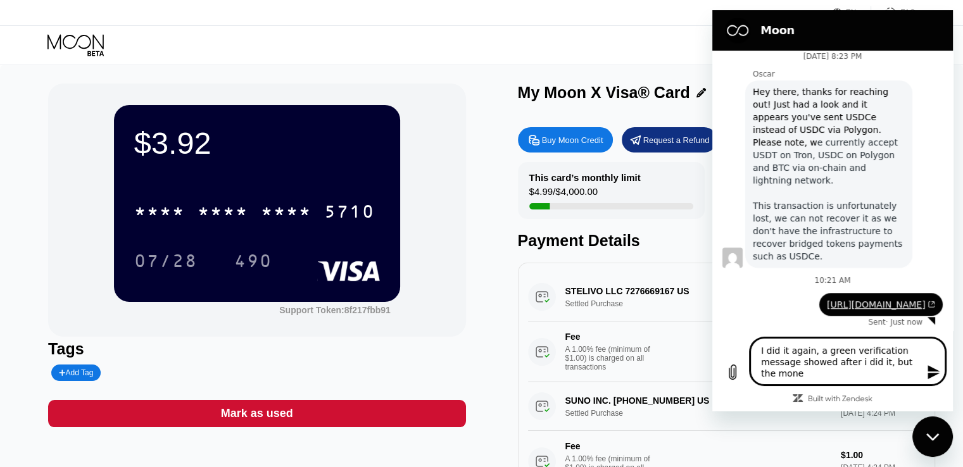
type textarea "x"
type textarea "I did it again, a green verification message showed after i did it, but the mon…"
type textarea "x"
type textarea "I did it again, a green verification message showed after i did it, but the mon…"
type textarea "x"
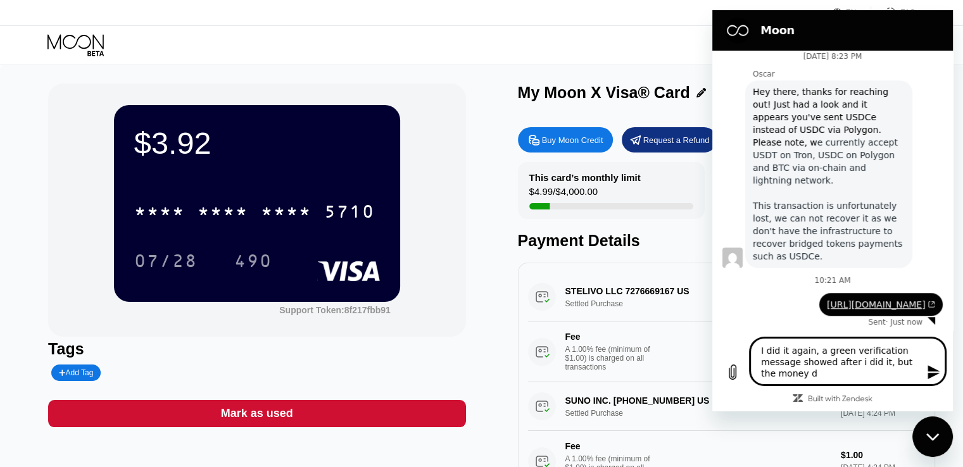
type textarea "I did it again, a green verification message showed after i did it, but the mon…"
type textarea "x"
type textarea "I did it again, a green verification message showed after i did it, but the mon…"
type textarea "x"
type textarea "I did it again, a green verification message showed after i did it, but the mon…"
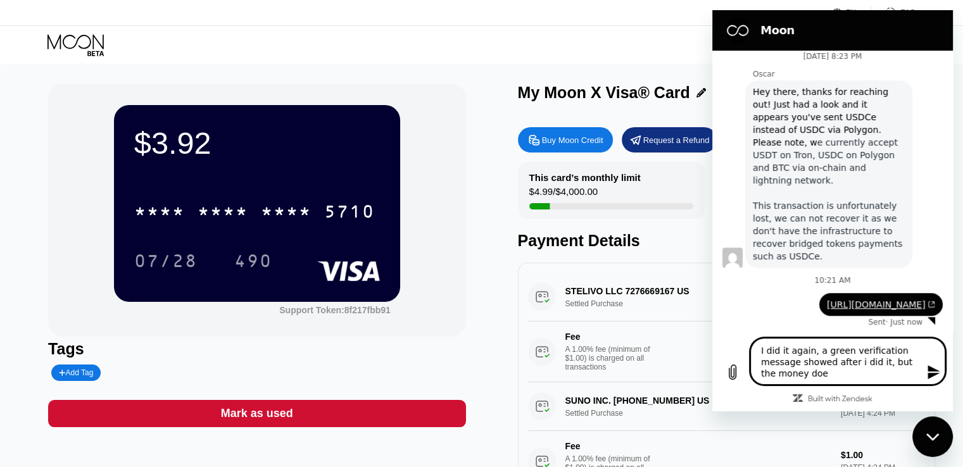
type textarea "x"
type textarea "I did it again, a green verification message showed after i did it, but the mon…"
type textarea "x"
type textarea "I did it again, a green verification message showed after i did it, but the mon…"
type textarea "x"
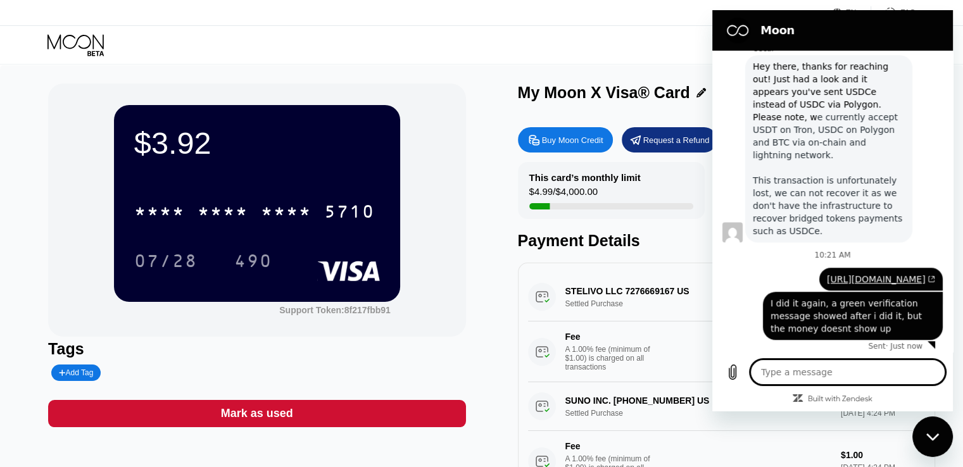
scroll to position [827, 0]
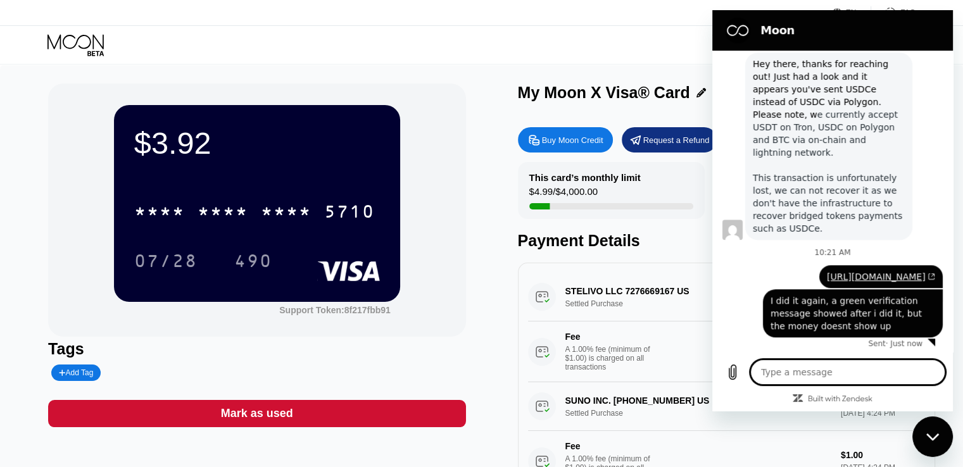
drag, startPoint x: 590, startPoint y: 219, endPoint x: 587, endPoint y: 206, distance: 13.8
click at [590, 219] on div "This card’s monthly limit $4.99 / $4,000.00" at bounding box center [611, 190] width 187 height 57
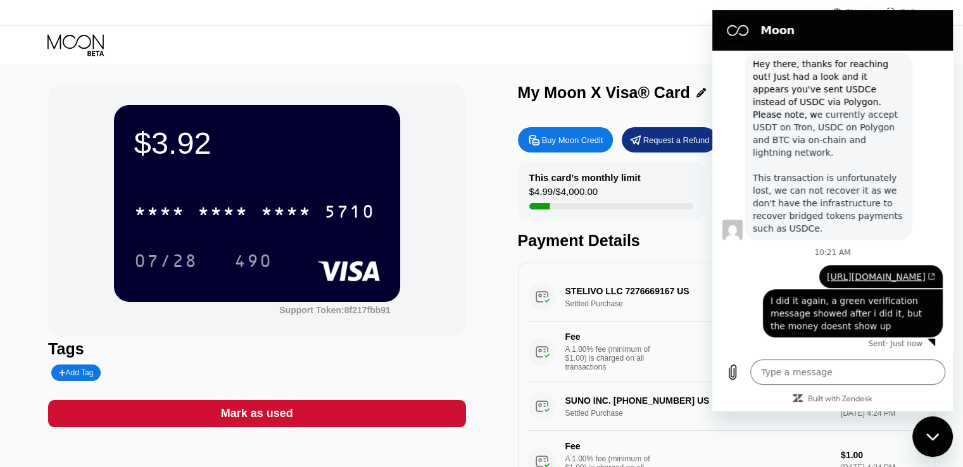
click at [575, 203] on div "$4.99 / $4,000.00" at bounding box center [564, 194] width 68 height 17
click at [936, 445] on div "Close messaging window" at bounding box center [933, 437] width 38 height 38
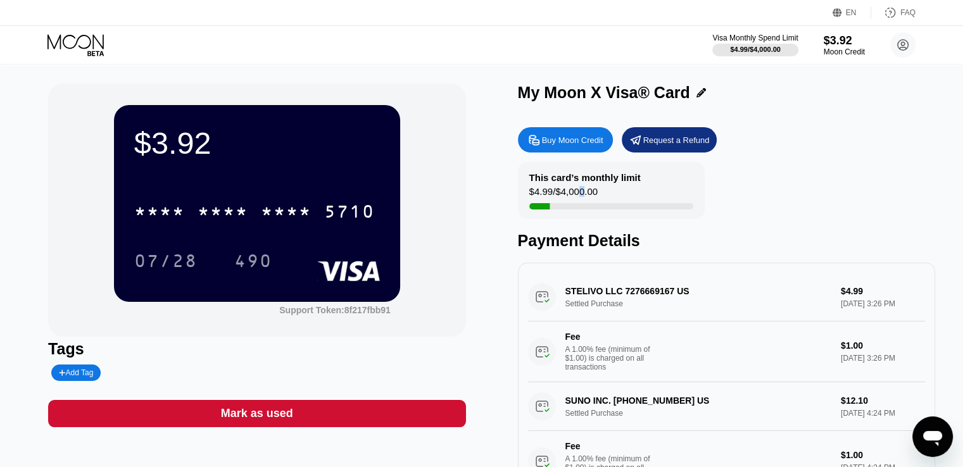
click at [583, 191] on div "$4.99 / $4,000.00" at bounding box center [564, 194] width 68 height 17
click at [613, 193] on div "This card’s monthly limit $4.99 / $4,000.00" at bounding box center [611, 190] width 187 height 57
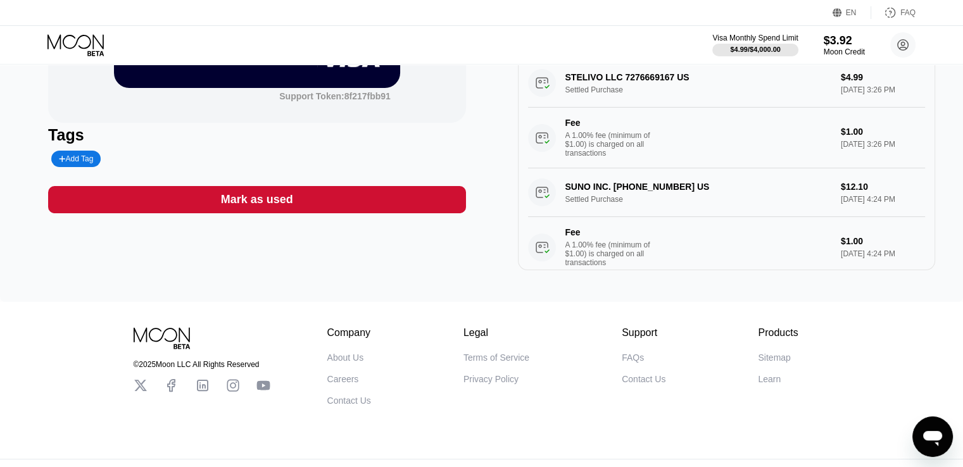
scroll to position [0, 0]
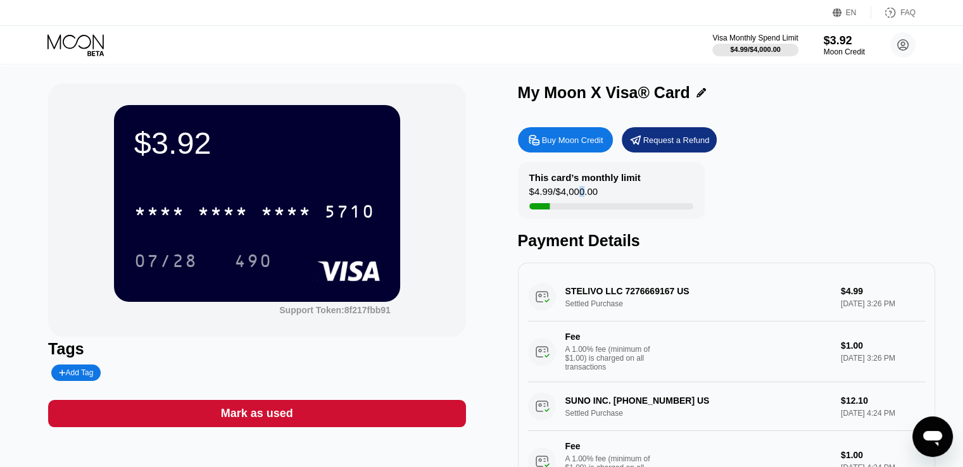
click at [636, 198] on div "This card’s monthly limit $4.99 / $4,000.00" at bounding box center [611, 190] width 187 height 57
click at [833, 52] on div "Moon Credit" at bounding box center [844, 52] width 42 height 9
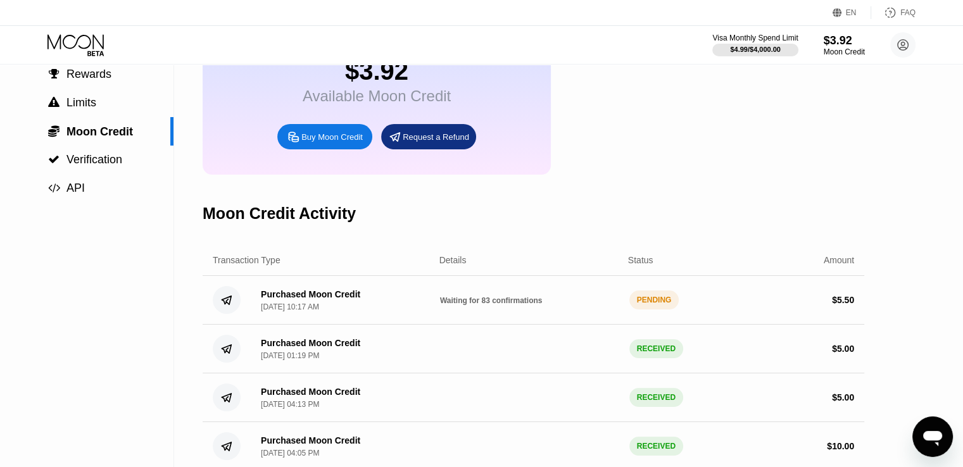
scroll to position [127, 0]
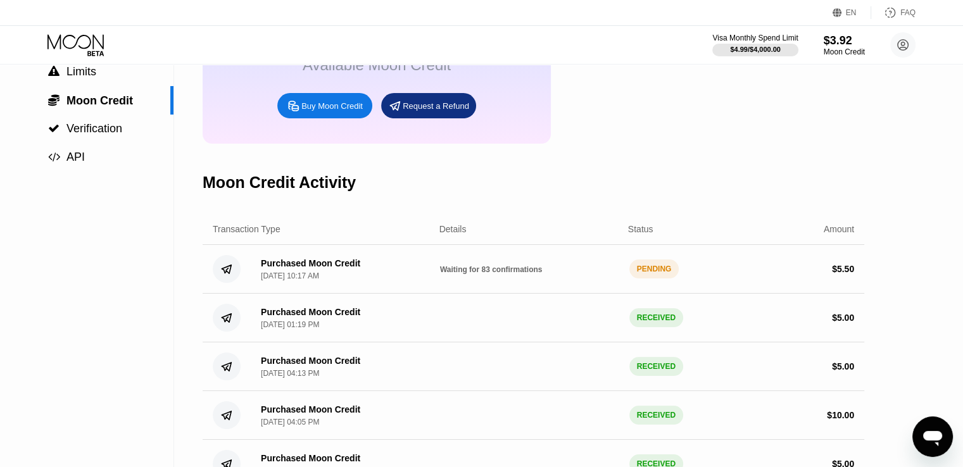
click at [932, 440] on icon "Open messaging window" at bounding box center [932, 438] width 19 height 15
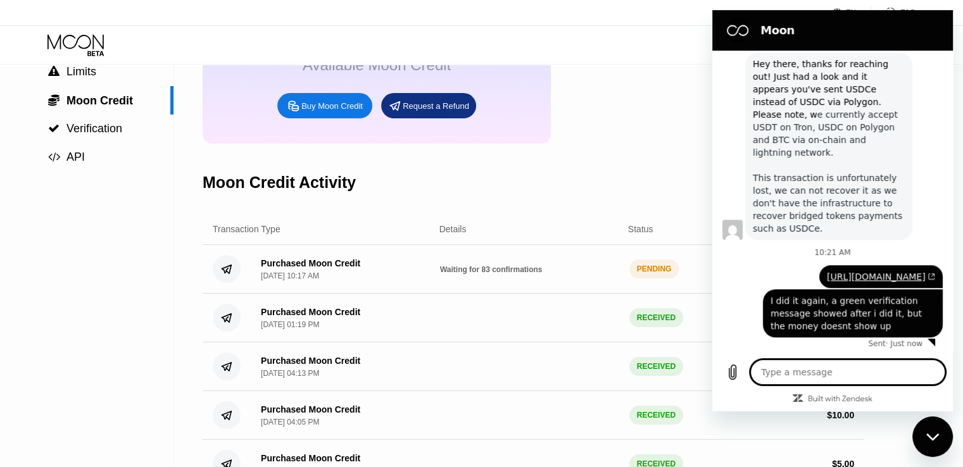
click at [861, 371] on textarea at bounding box center [848, 372] width 195 height 25
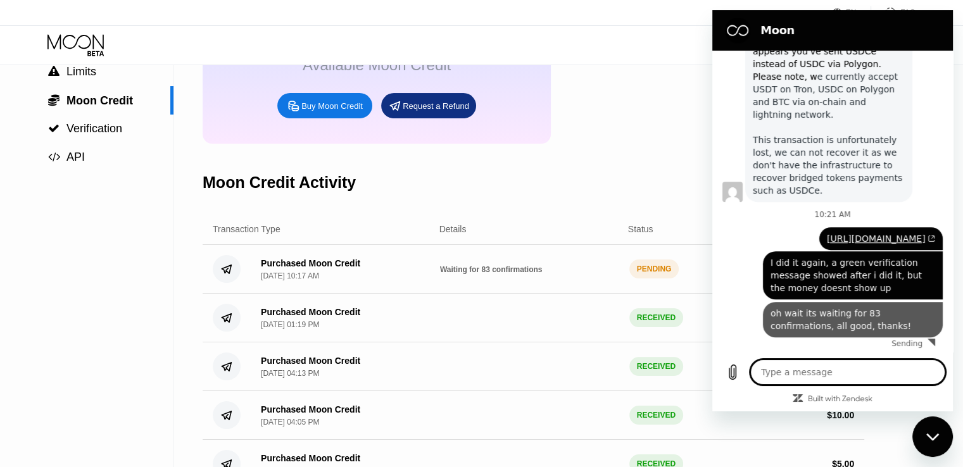
scroll to position [864, 0]
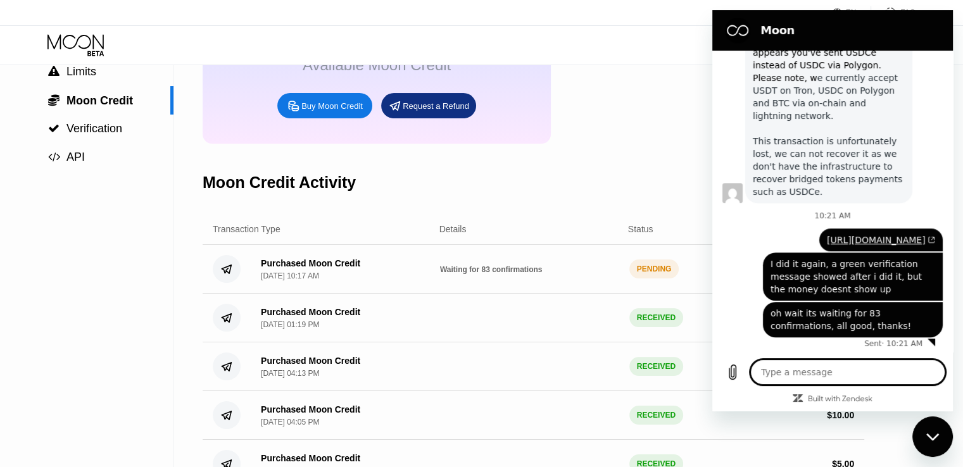
click at [928, 436] on icon "Close messaging window" at bounding box center [932, 436] width 13 height 7
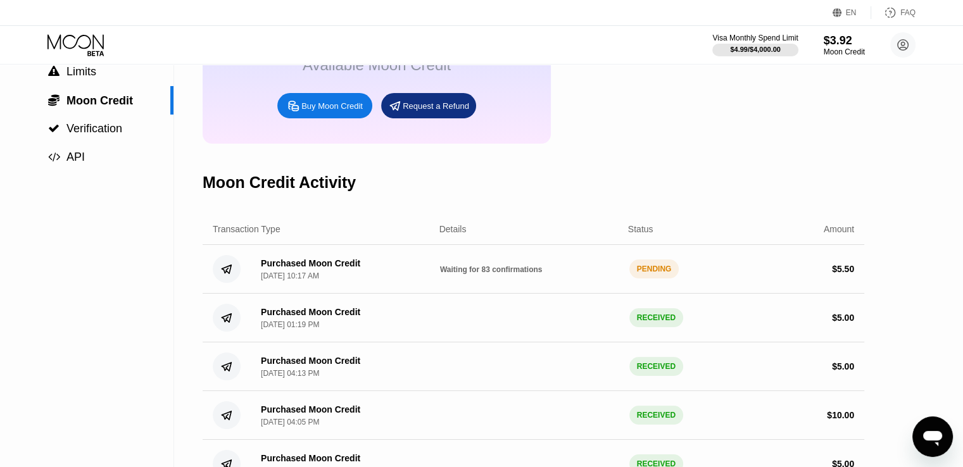
scroll to position [865, 0]
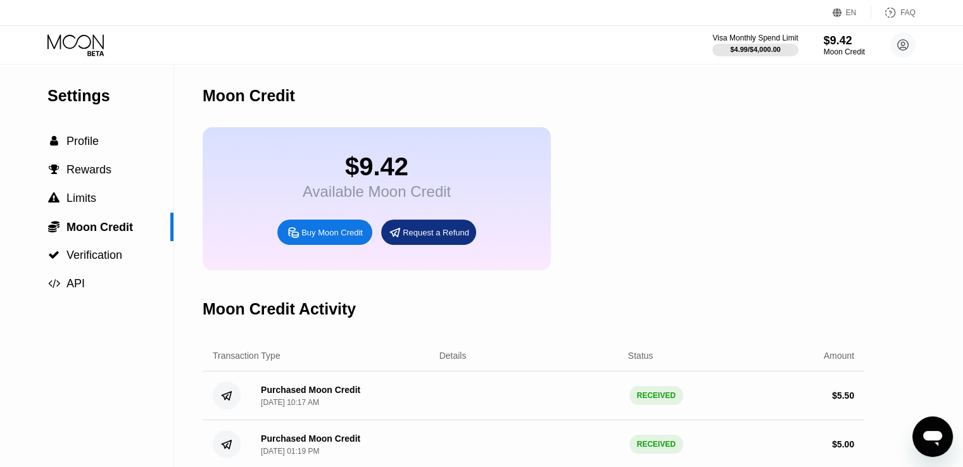
click at [90, 44] on icon at bounding box center [76, 41] width 56 height 15
